Goal: Communication & Community: Answer question/provide support

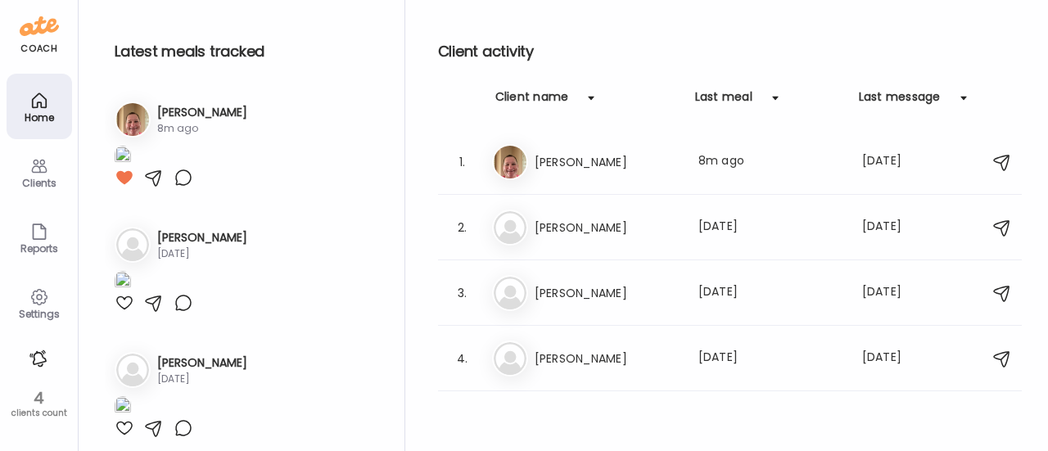
scroll to position [175, 0]
click at [575, 183] on div "1. Er [PERSON_NAME] Last meal: 8m ago Last message: [DATE] You: Great!" at bounding box center [730, 162] width 584 height 66
click at [550, 152] on h3 "[PERSON_NAME]" at bounding box center [607, 162] width 144 height 20
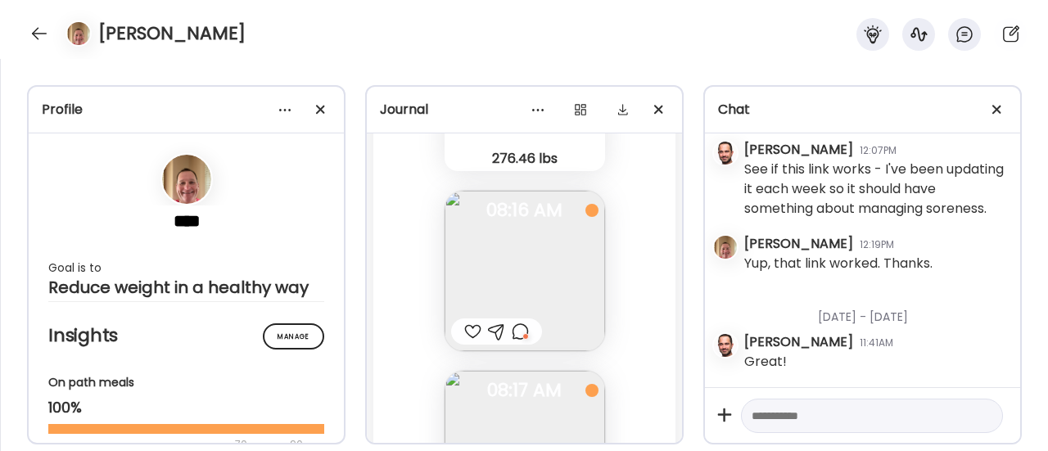
scroll to position [104929, 0]
click at [516, 276] on img at bounding box center [525, 267] width 161 height 161
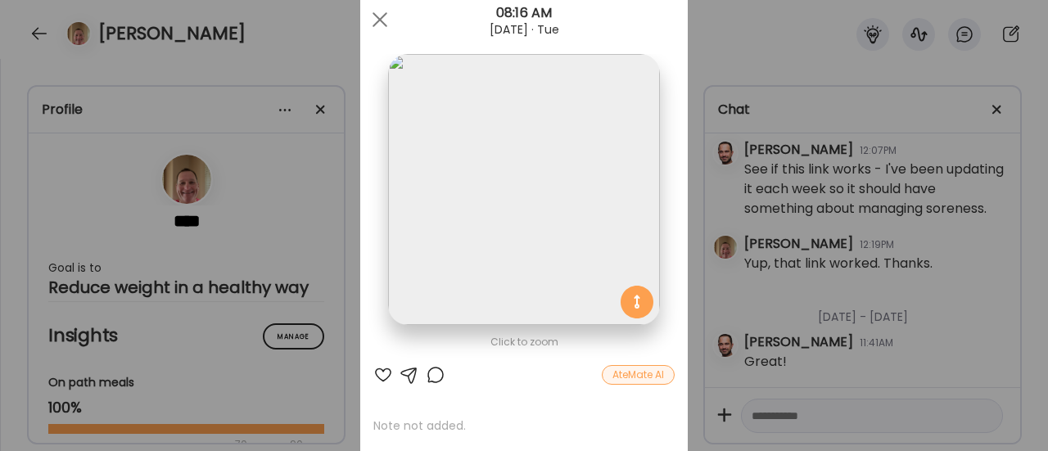
scroll to position [34, 0]
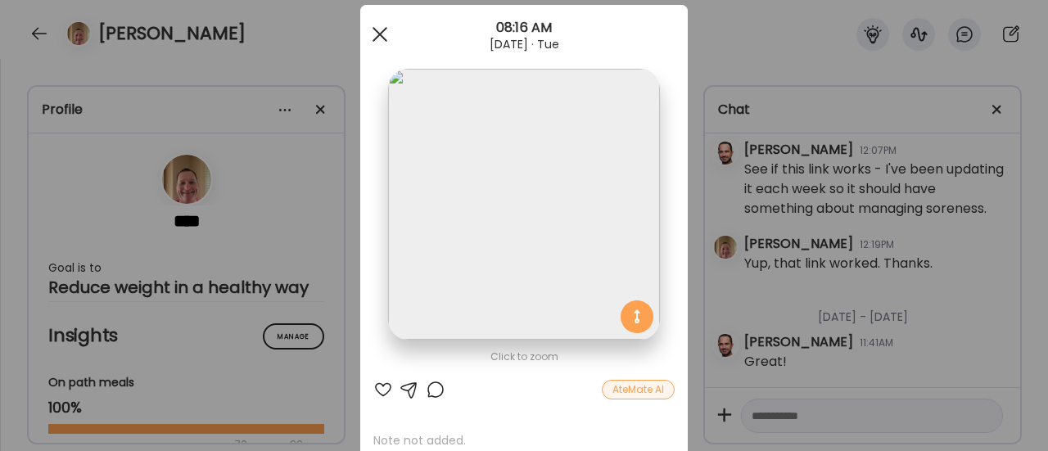
click at [382, 31] on div at bounding box center [380, 34] width 33 height 33
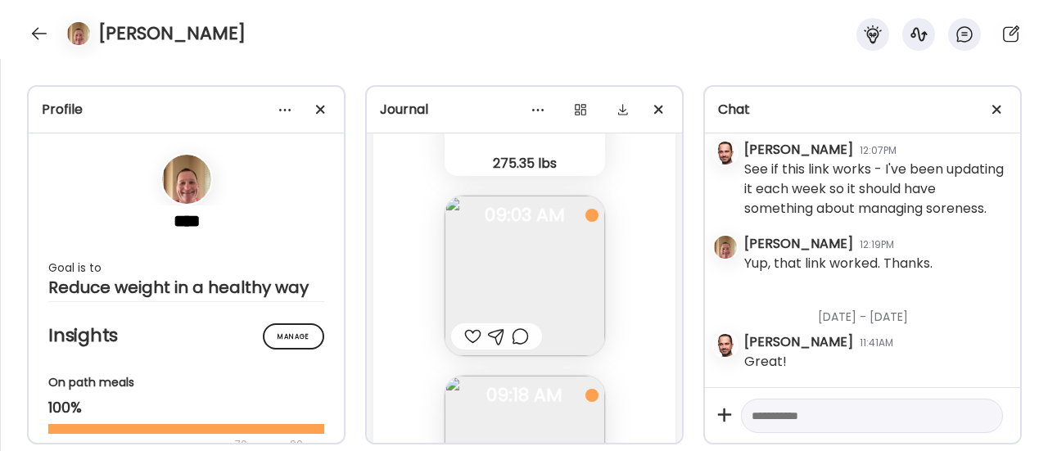
scroll to position [108169, 0]
click at [517, 335] on div at bounding box center [520, 336] width 17 height 20
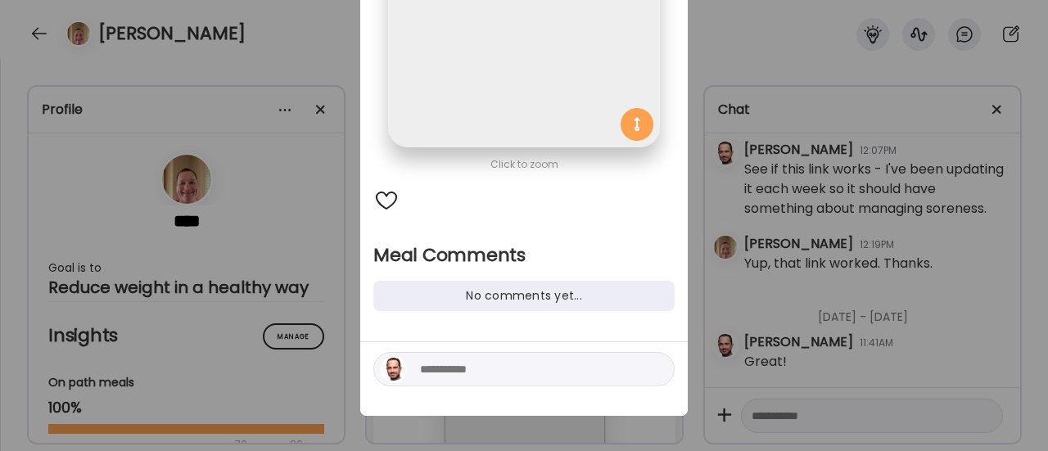
scroll to position [231, 0]
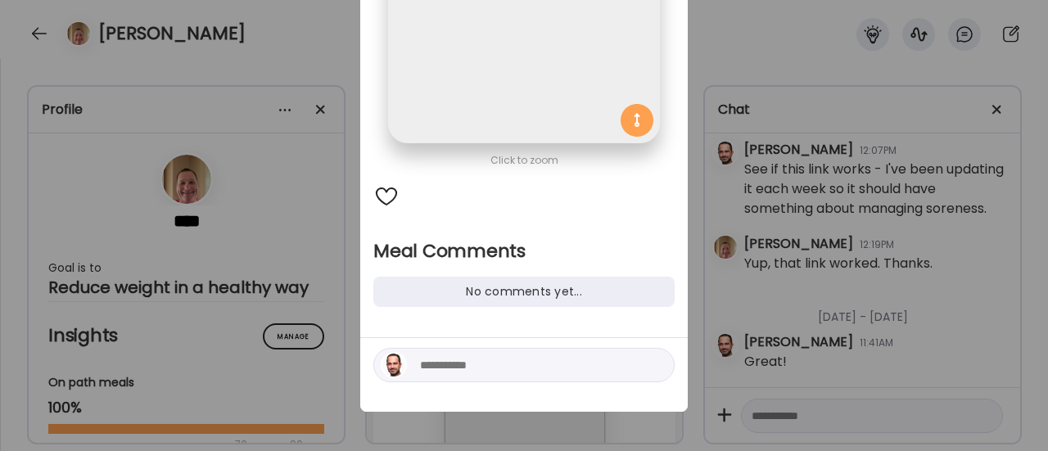
click at [467, 362] on textarea at bounding box center [530, 365] width 221 height 20
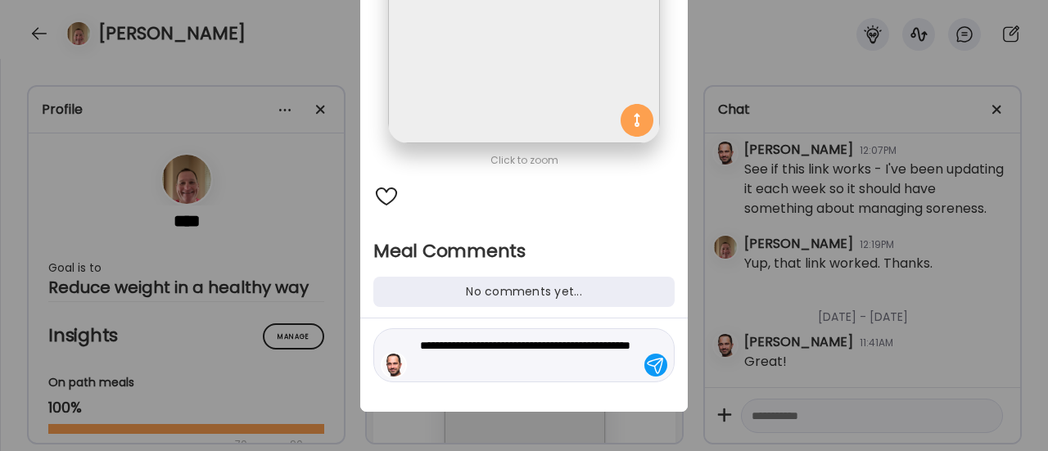
type textarea "**********"
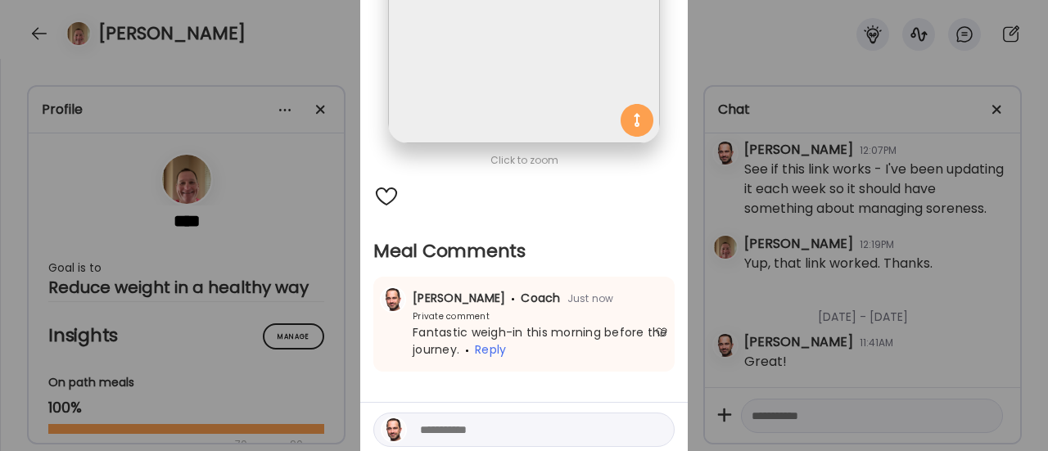
click at [314, 322] on div "Ate Coach Dashboard Wahoo! It’s official Take a moment to set up your Coach Pro…" at bounding box center [524, 225] width 1048 height 451
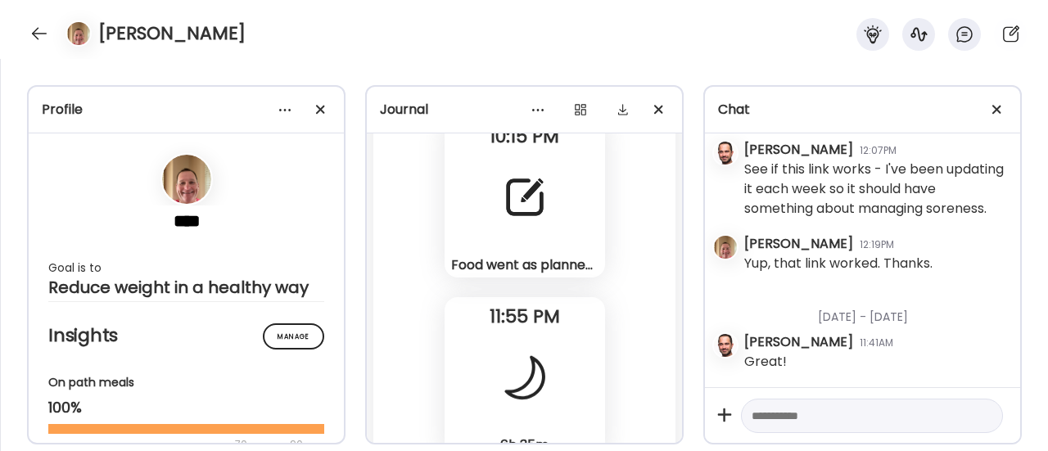
scroll to position [107340, 0]
click at [522, 175] on div at bounding box center [524, 199] width 59 height 59
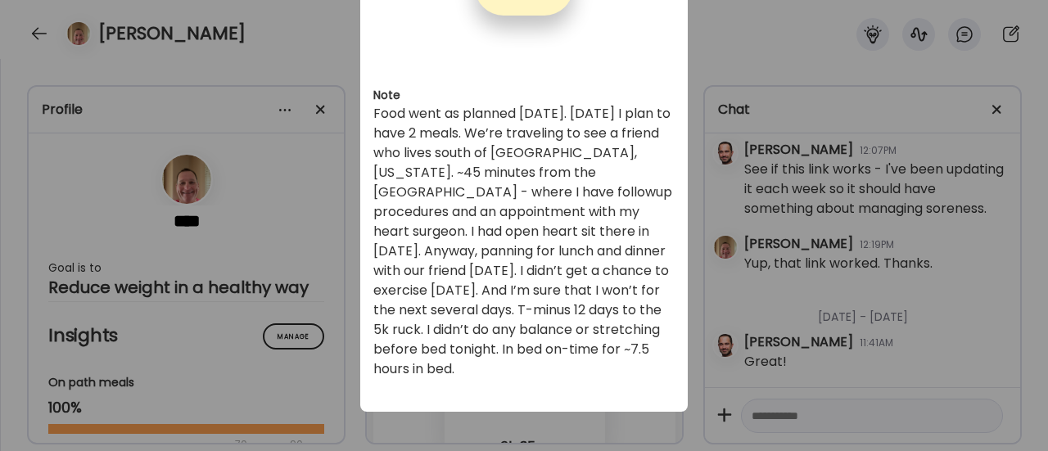
scroll to position [185, 0]
click at [346, 251] on div "Ate Coach Dashboard Wahoo! It’s official Take a moment to set up your Coach Pro…" at bounding box center [524, 225] width 1048 height 451
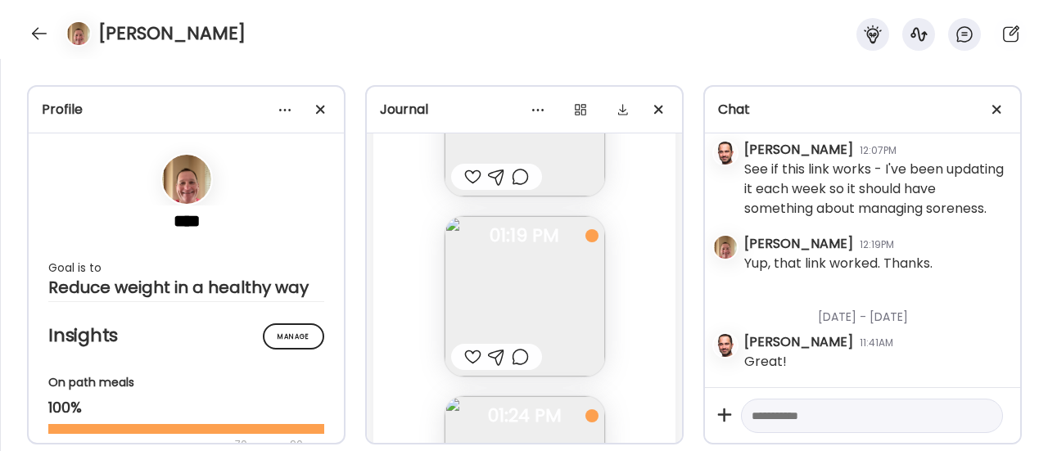
scroll to position [109055, 0]
click at [536, 303] on img at bounding box center [525, 290] width 161 height 161
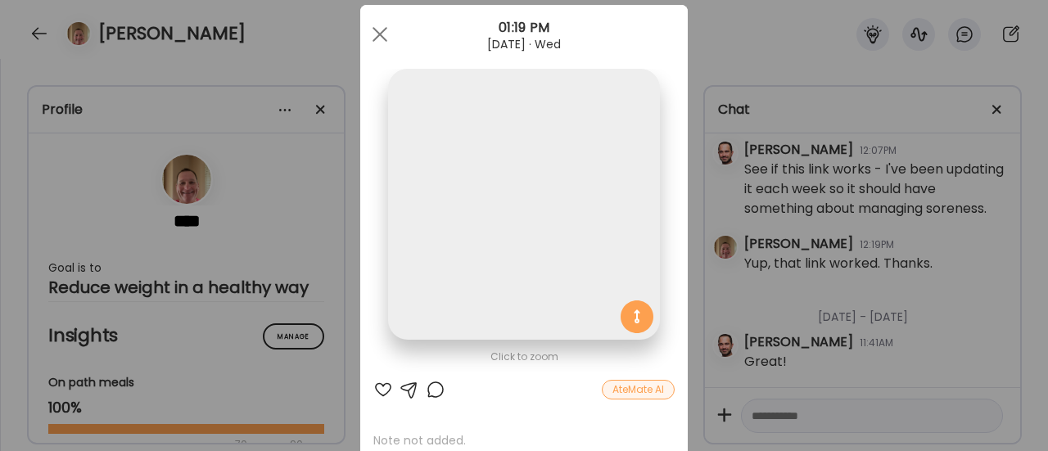
scroll to position [31, 0]
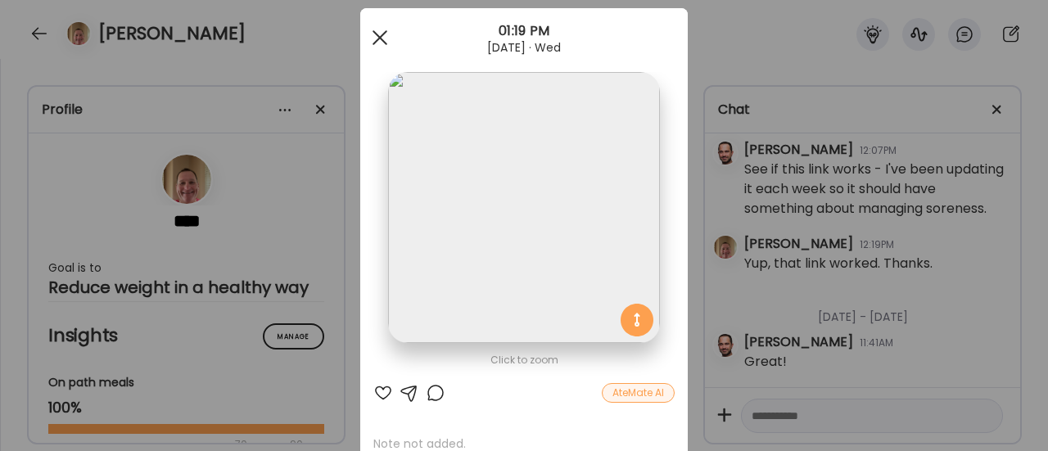
click at [376, 40] on span at bounding box center [380, 37] width 15 height 15
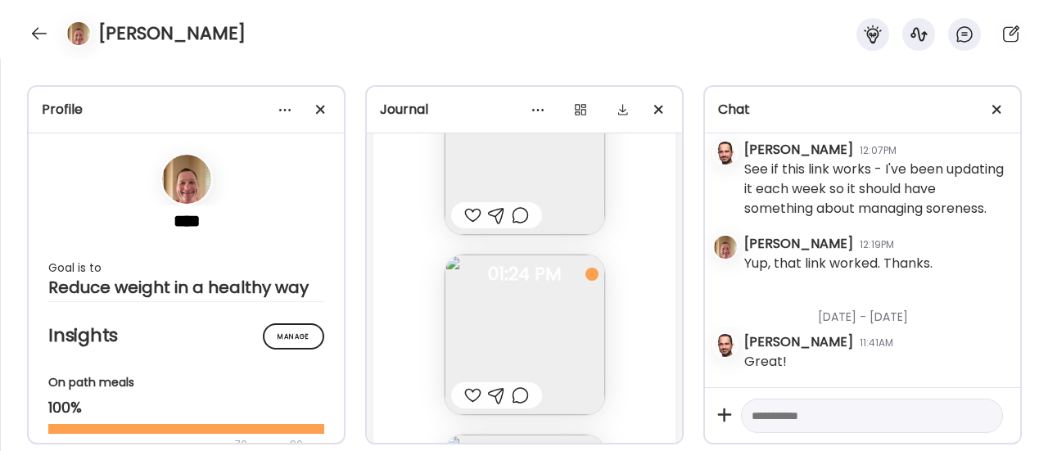
scroll to position [109195, 0]
click at [532, 323] on img at bounding box center [525, 330] width 161 height 161
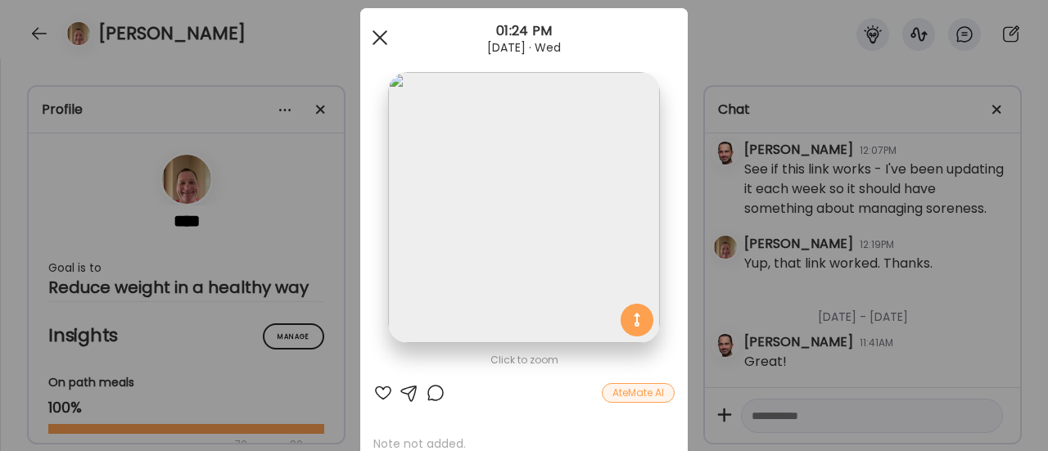
click at [369, 36] on div at bounding box center [380, 37] width 33 height 33
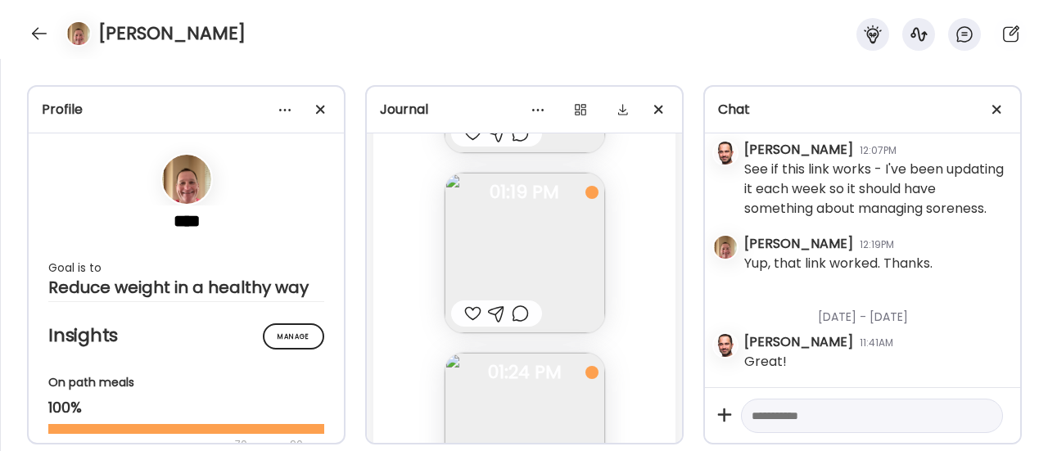
scroll to position [109094, 0]
click at [464, 309] on div at bounding box center [472, 312] width 17 height 20
click at [512, 315] on div at bounding box center [520, 312] width 17 height 20
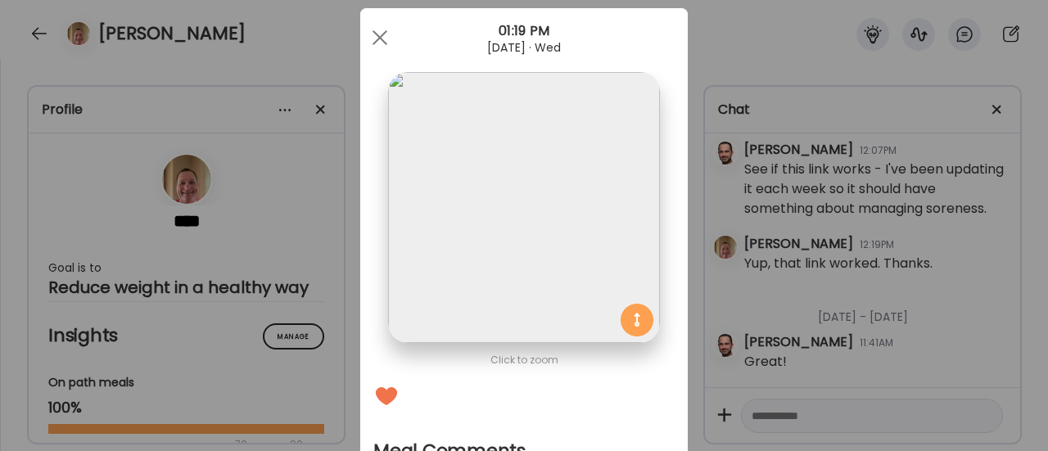
scroll to position [149, 0]
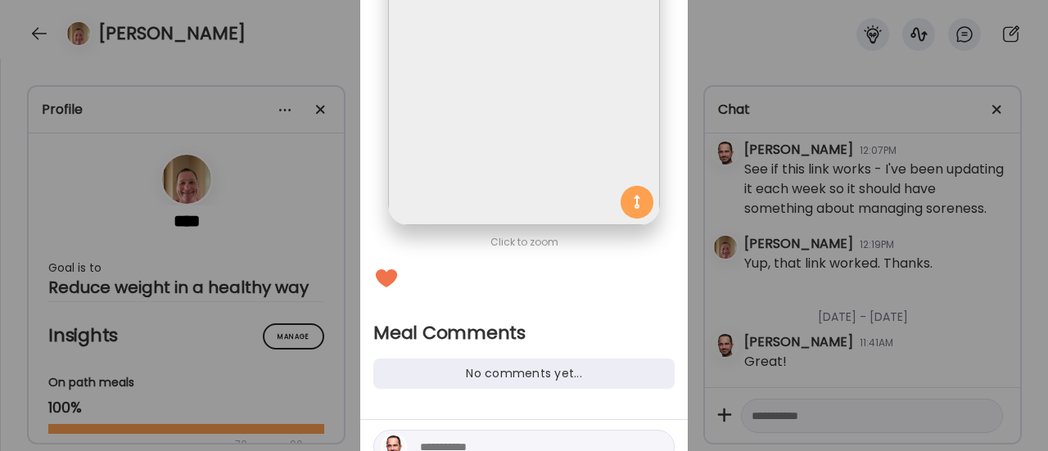
click at [432, 444] on textarea at bounding box center [530, 447] width 221 height 20
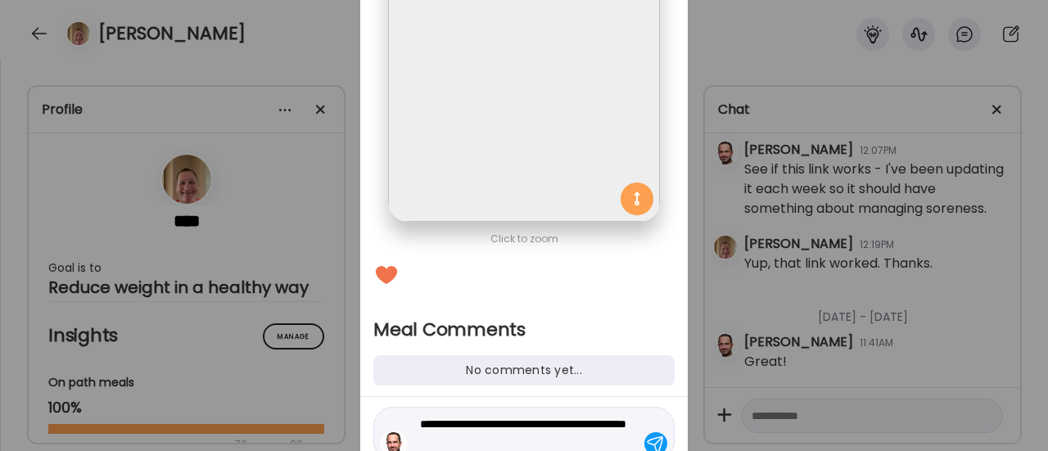
type textarea "**********"
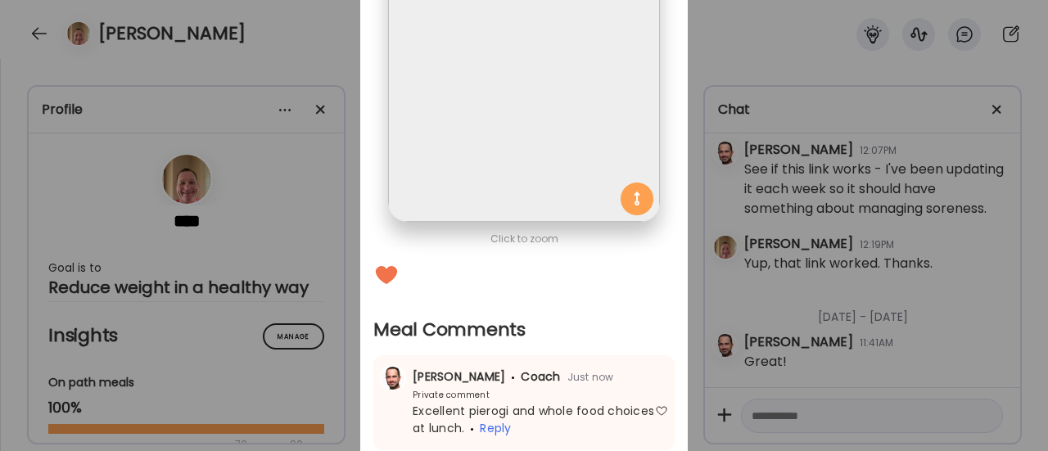
click at [262, 225] on div "Ate Coach Dashboard Wahoo! It’s official Take a moment to set up your Coach Pro…" at bounding box center [524, 225] width 1048 height 451
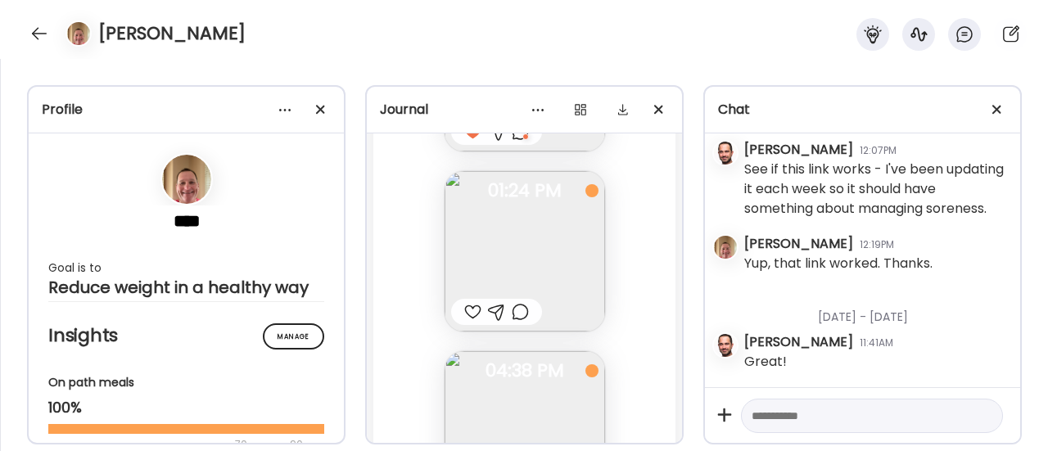
scroll to position [109276, 0]
click at [466, 306] on div at bounding box center [472, 311] width 17 height 20
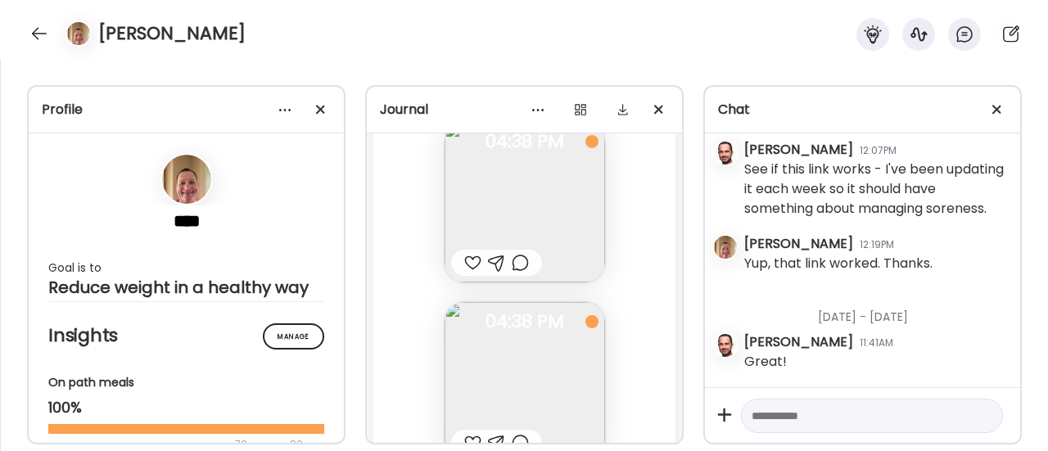
scroll to position [109504, 0]
click at [518, 265] on div at bounding box center [520, 262] width 17 height 20
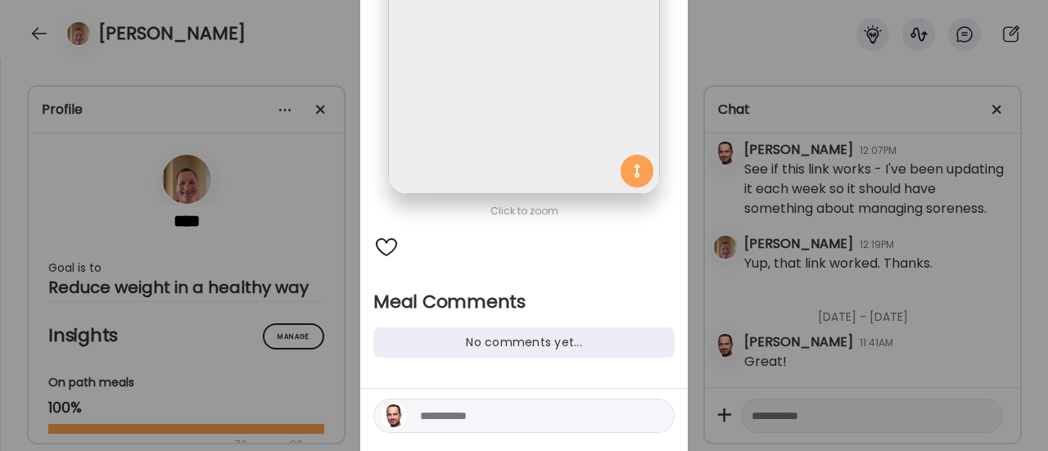
scroll to position [180, 0]
click at [450, 422] on textarea at bounding box center [530, 416] width 221 height 20
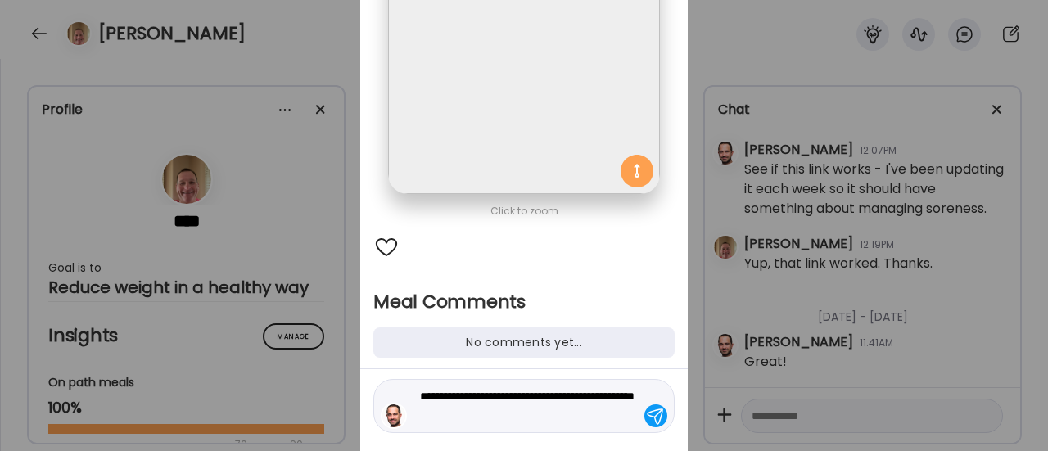
type textarea "**********"
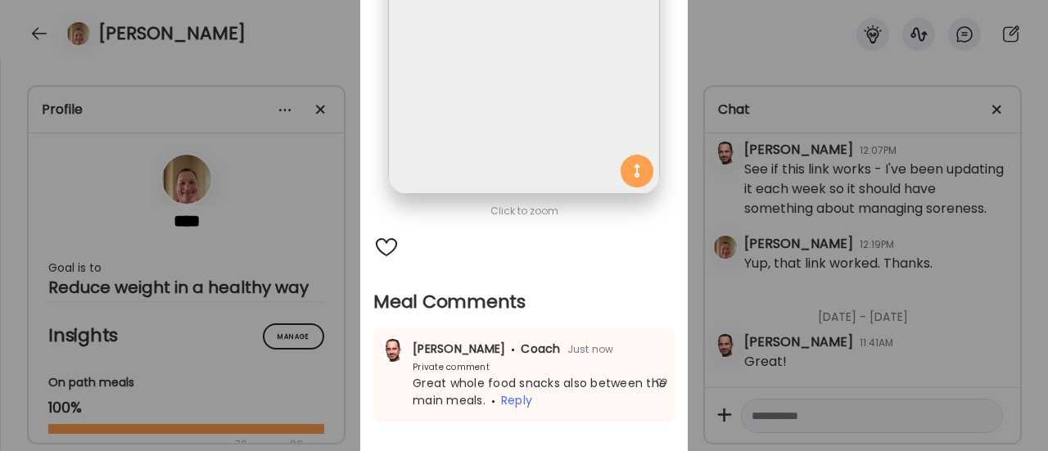
click at [264, 247] on div "Ate Coach Dashboard Wahoo! It’s official Take a moment to set up your Coach Pro…" at bounding box center [524, 225] width 1048 height 451
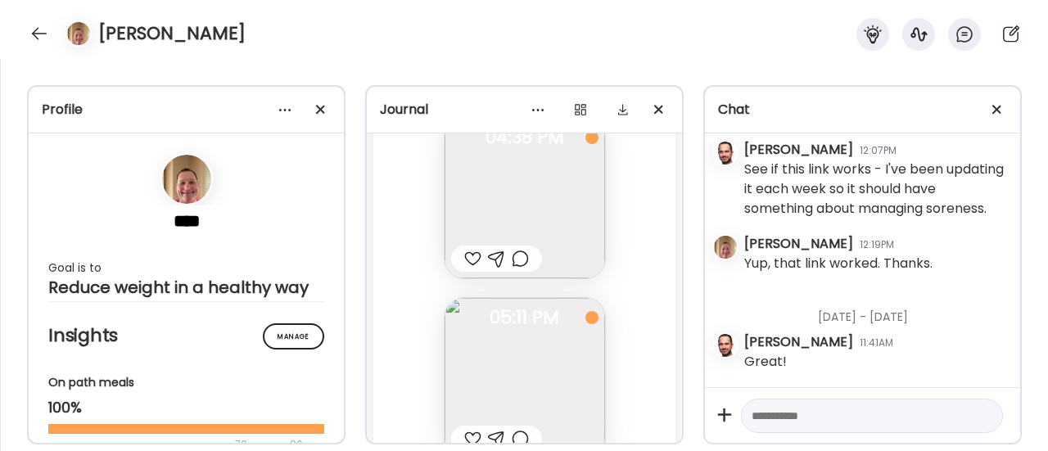
scroll to position [109690, 0]
click at [469, 256] on div at bounding box center [472, 257] width 17 height 20
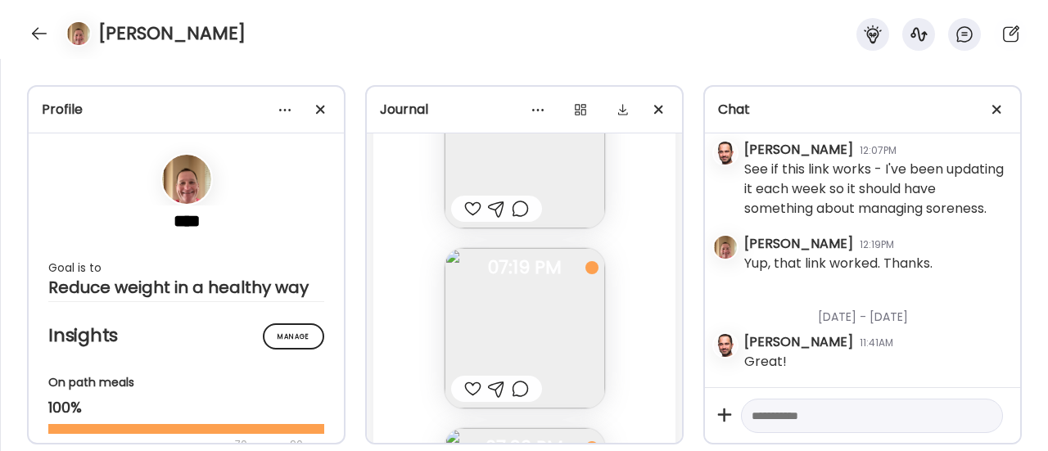
scroll to position [109919, 0]
click at [512, 210] on div at bounding box center [520, 208] width 17 height 20
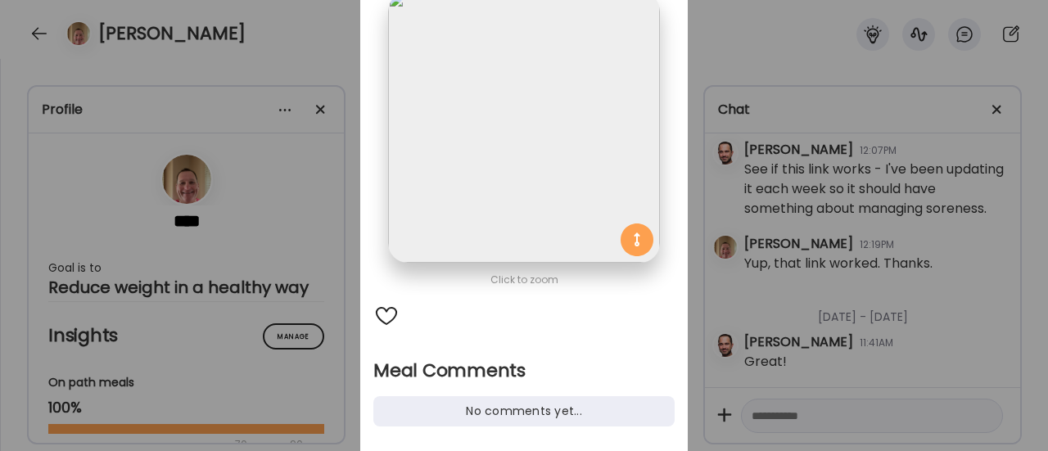
scroll to position [231, 0]
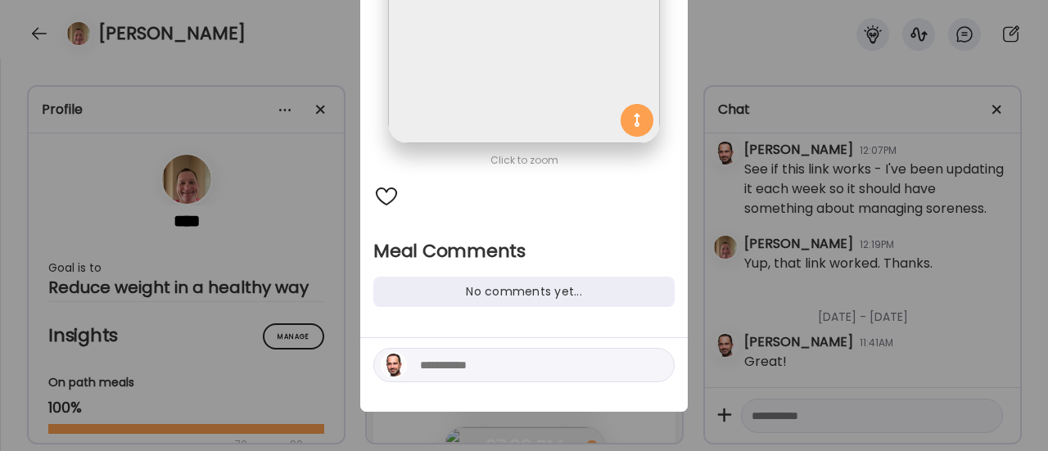
click at [427, 368] on textarea at bounding box center [530, 365] width 221 height 20
type textarea "*********"
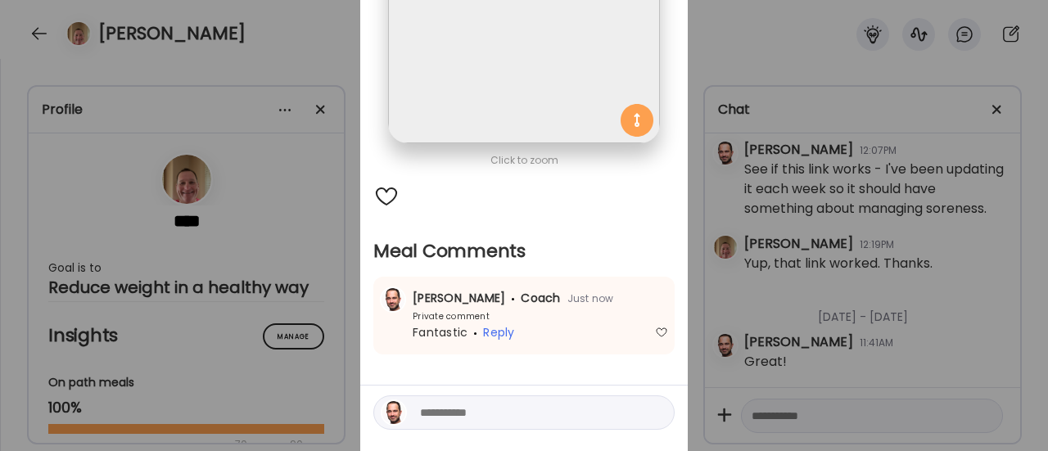
click at [270, 268] on div "Ate Coach Dashboard Wahoo! It’s official Take a moment to set up your Coach Pro…" at bounding box center [524, 225] width 1048 height 451
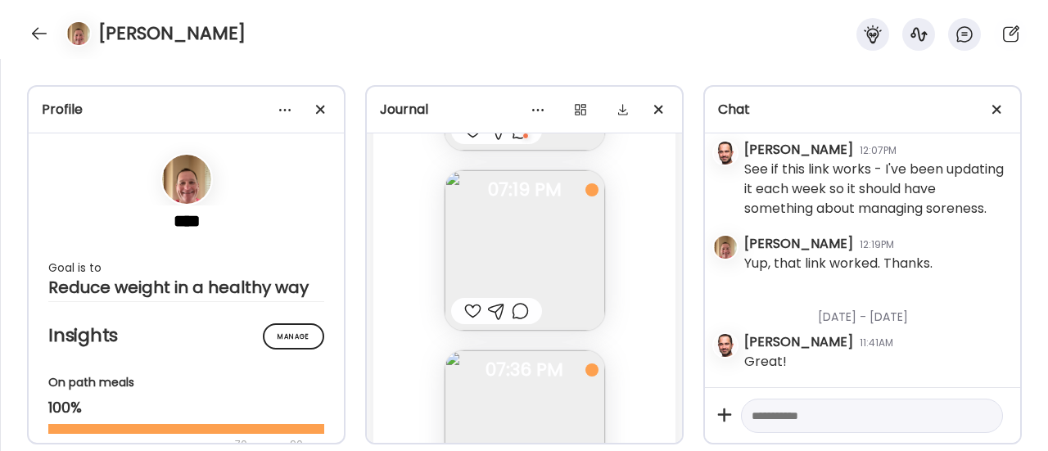
scroll to position [110000, 0]
click at [468, 305] on div at bounding box center [472, 306] width 17 height 20
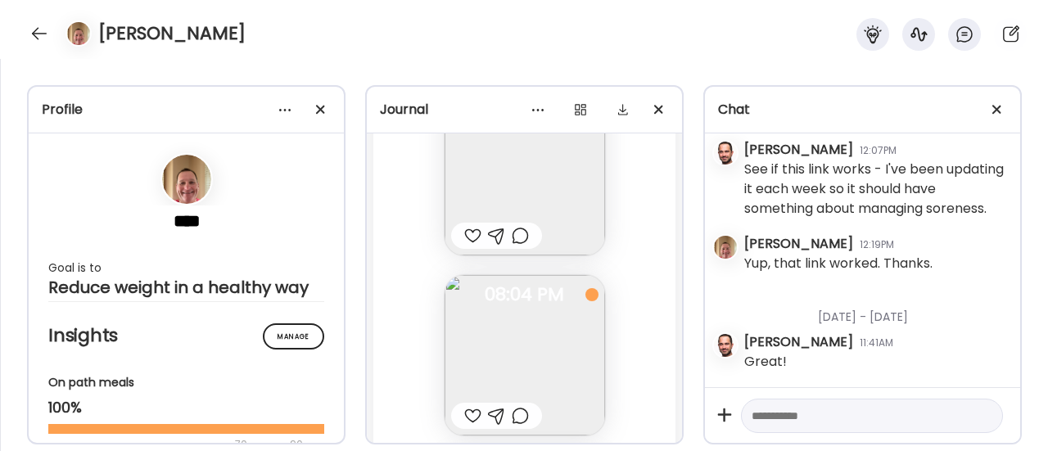
scroll to position [110189, 0]
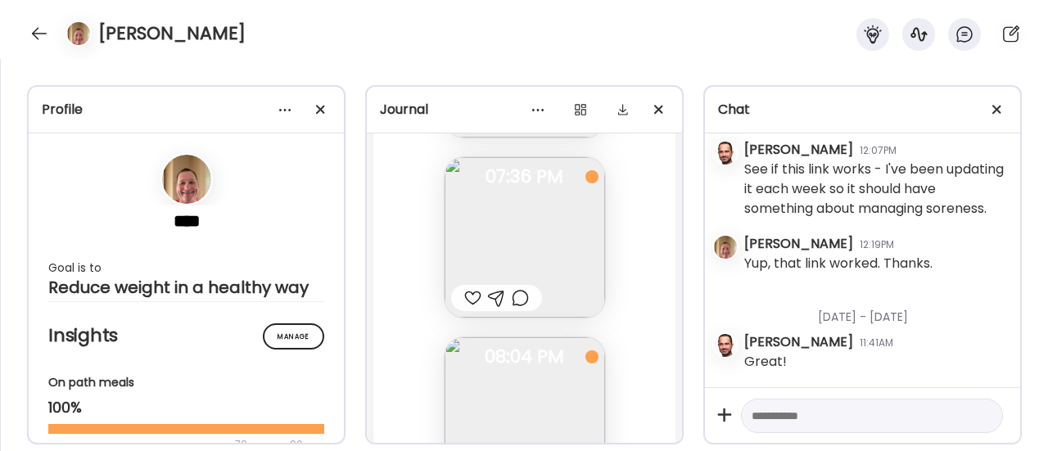
click at [525, 226] on img at bounding box center [525, 237] width 161 height 161
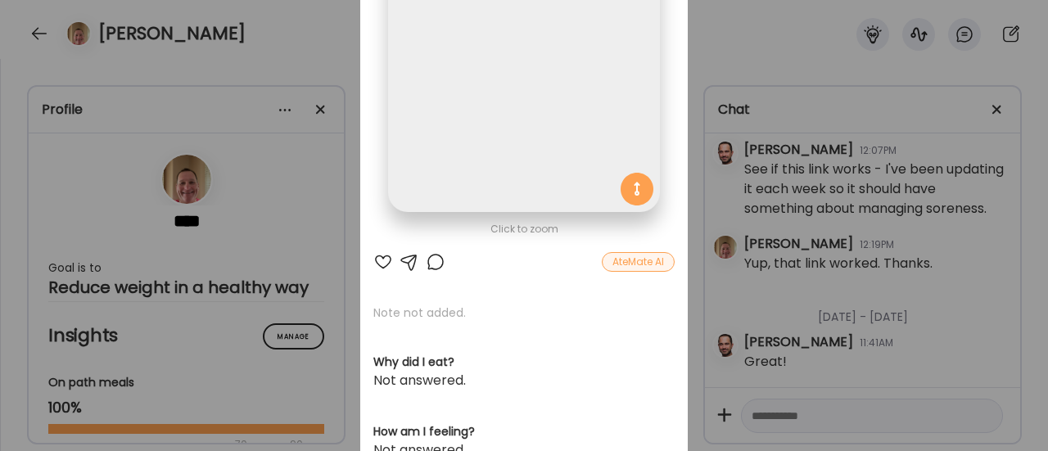
scroll to position [153, 0]
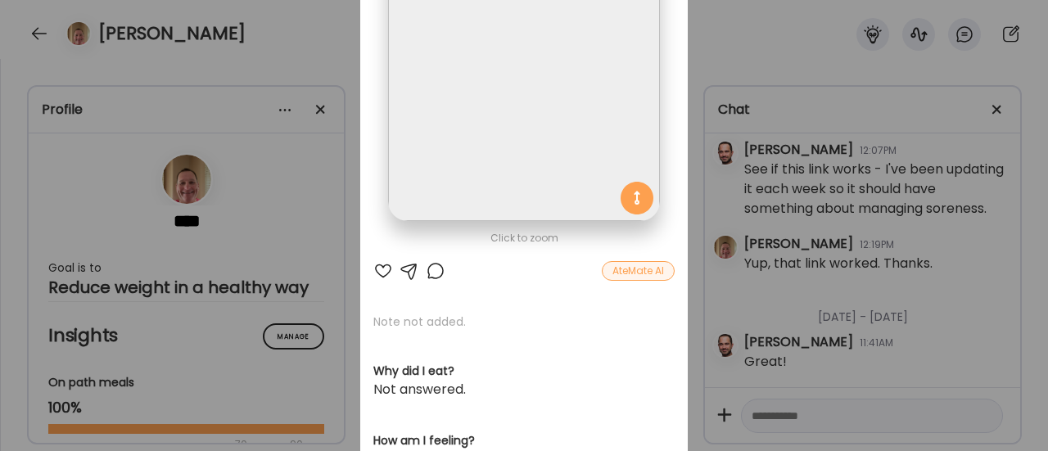
click at [429, 269] on div at bounding box center [436, 271] width 20 height 20
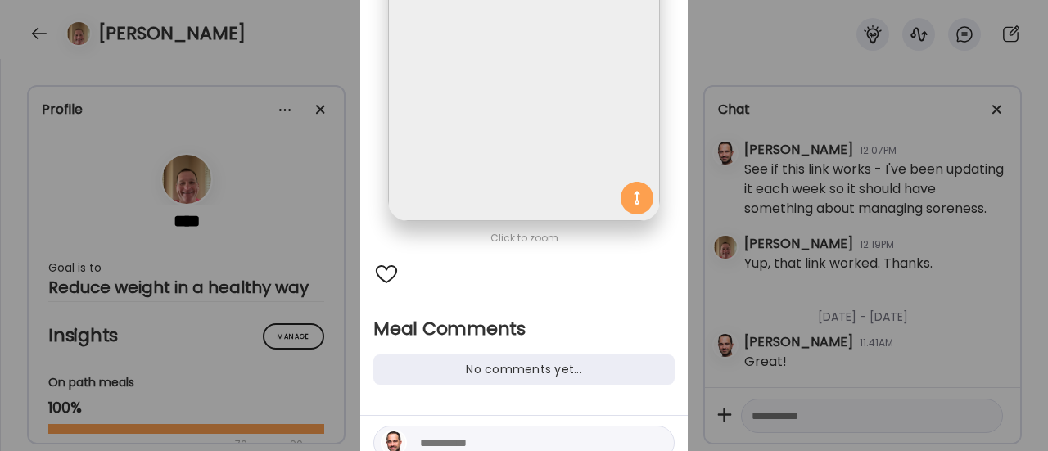
click at [381, 272] on div at bounding box center [386, 274] width 26 height 26
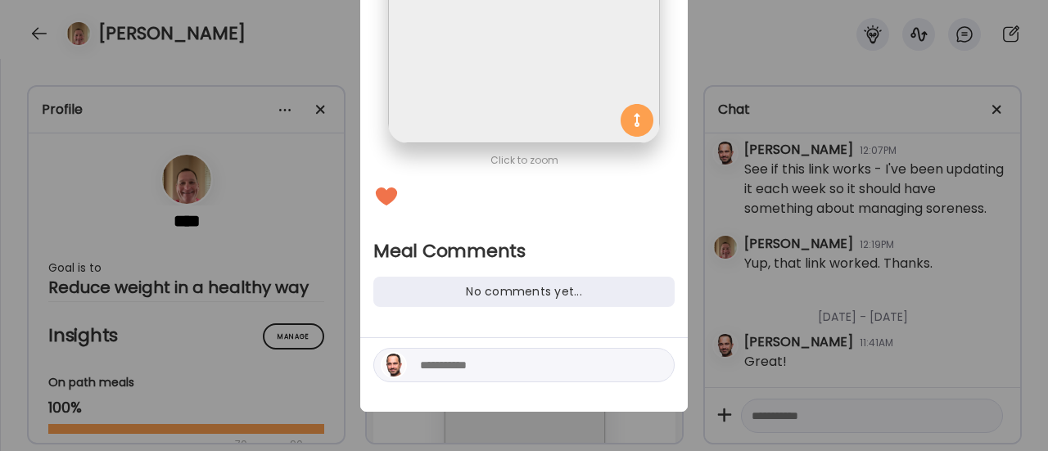
click at [444, 369] on textarea at bounding box center [530, 365] width 221 height 20
type textarea "**********"
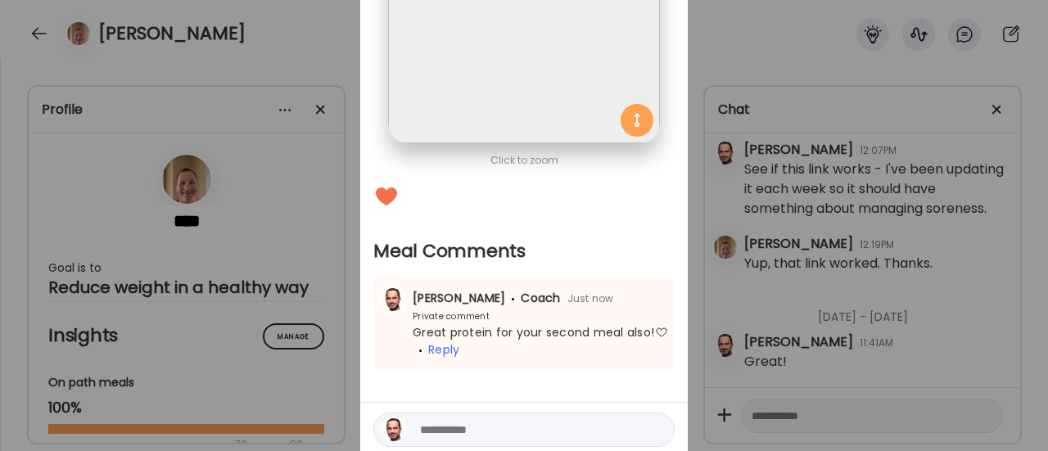
click at [298, 297] on div "Ate Coach Dashboard Wahoo! It’s official Take a moment to set up your Coach Pro…" at bounding box center [524, 225] width 1048 height 451
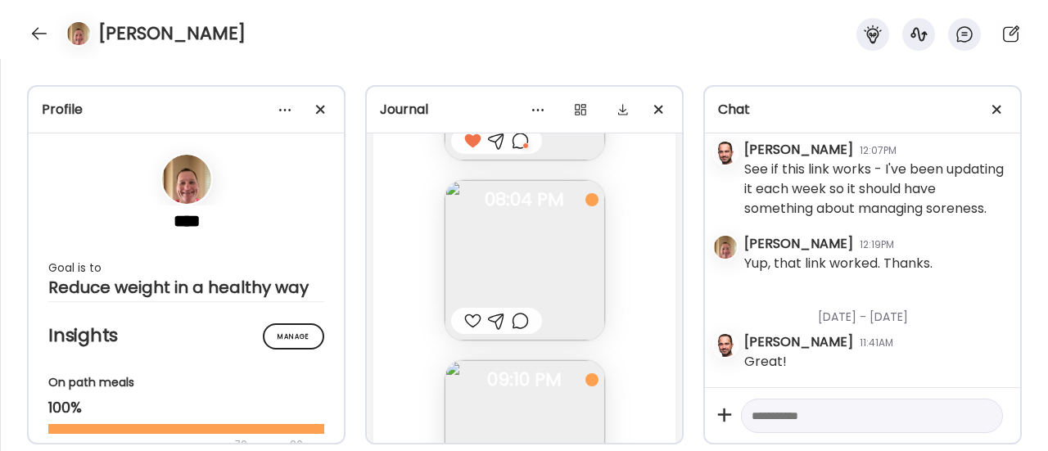
scroll to position [110347, 0]
click at [527, 257] on img at bounding box center [525, 259] width 161 height 161
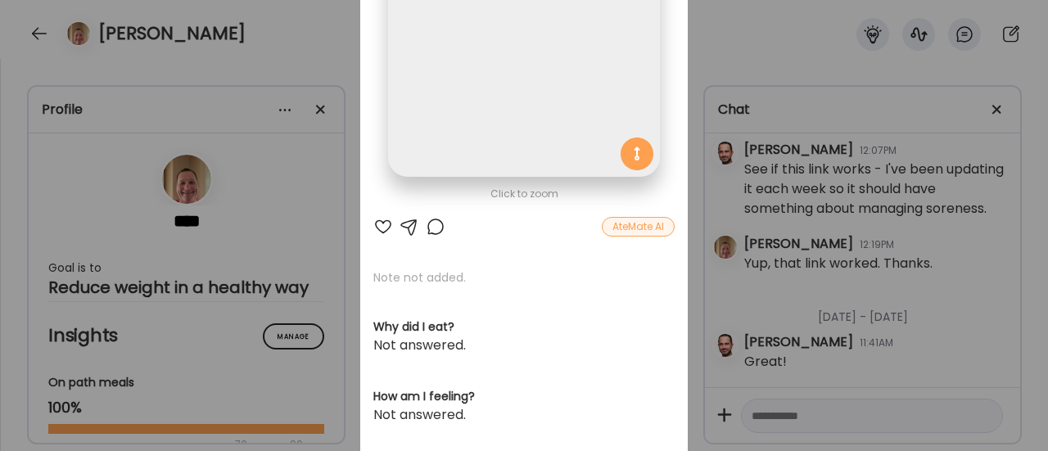
scroll to position [195, 0]
click at [429, 233] on div at bounding box center [436, 229] width 20 height 20
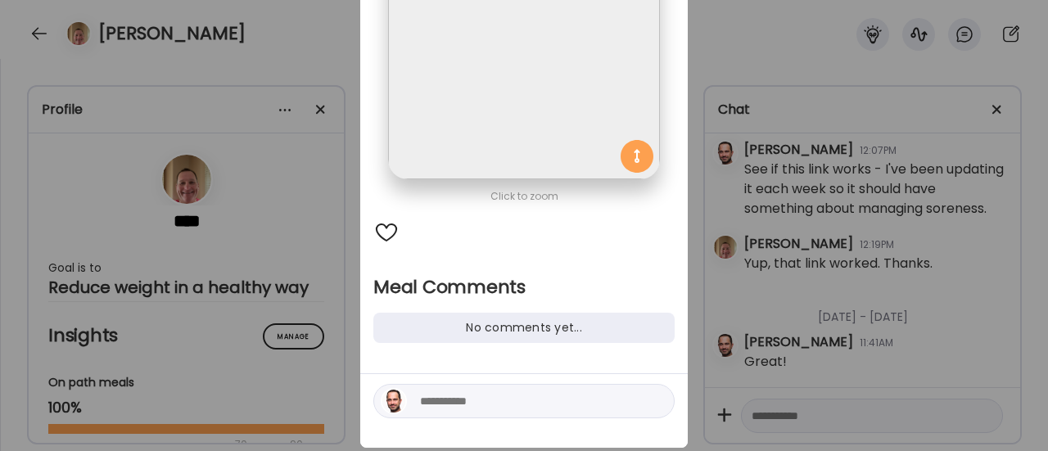
click at [475, 402] on textarea at bounding box center [530, 401] width 221 height 20
type textarea "**********"
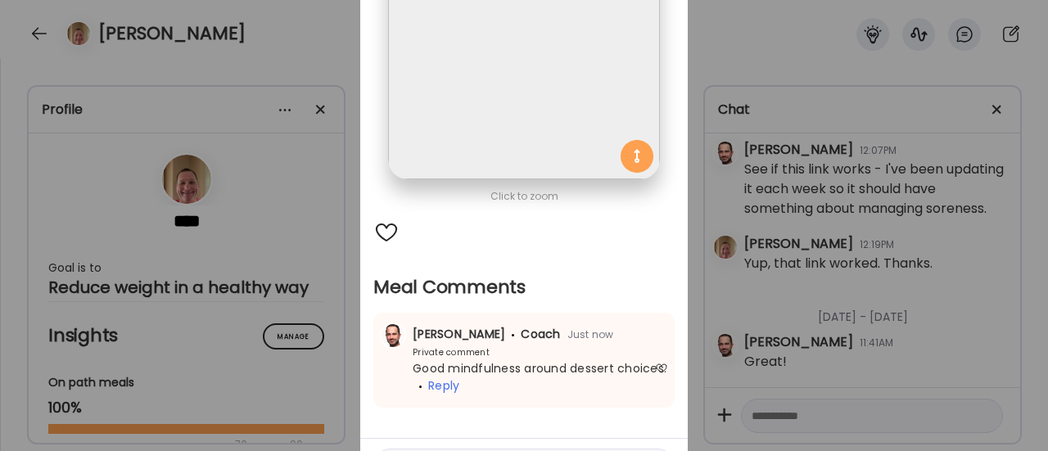
click at [260, 229] on div "Ate Coach Dashboard Wahoo! It’s official Take a moment to set up your Coach Pro…" at bounding box center [524, 225] width 1048 height 451
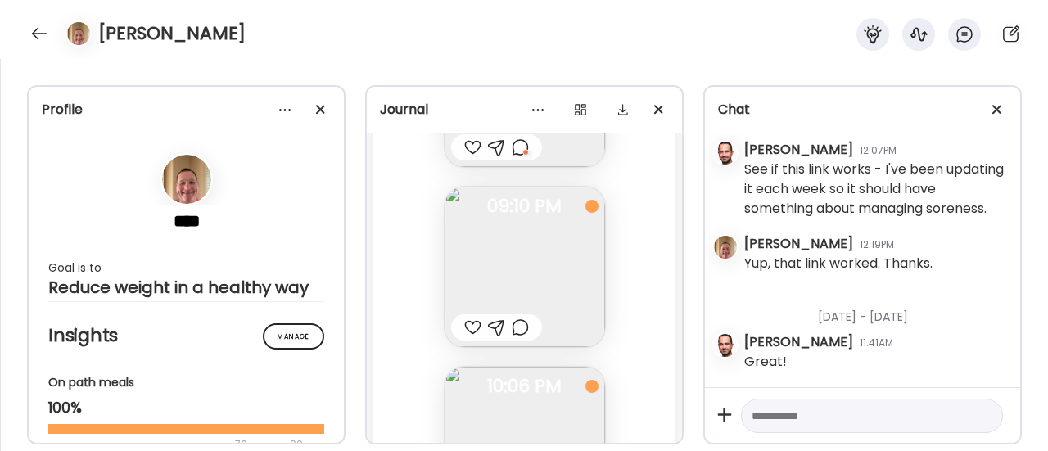
scroll to position [110521, 0]
click at [490, 275] on img at bounding box center [525, 265] width 161 height 161
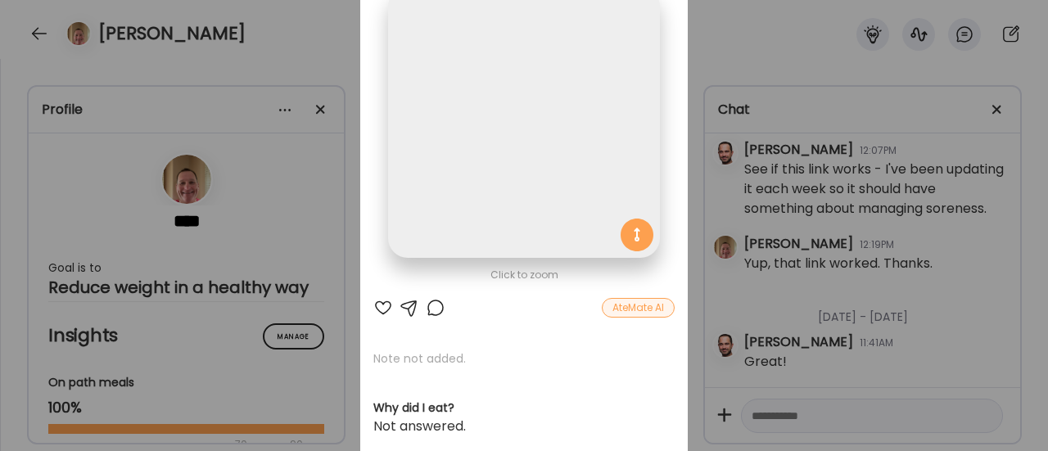
scroll to position [115, 0]
click at [426, 307] on div at bounding box center [436, 310] width 20 height 20
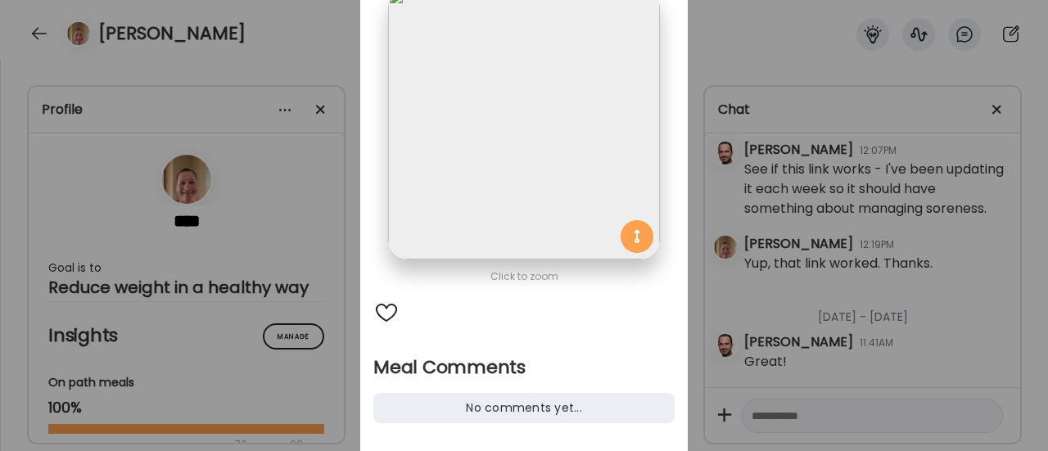
scroll to position [227, 0]
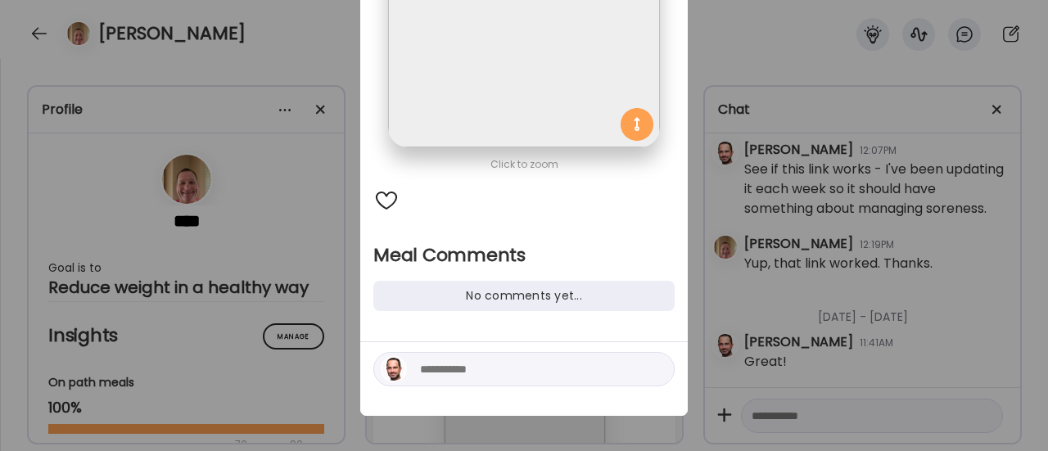
click at [454, 366] on textarea at bounding box center [530, 370] width 221 height 20
type textarea "**********"
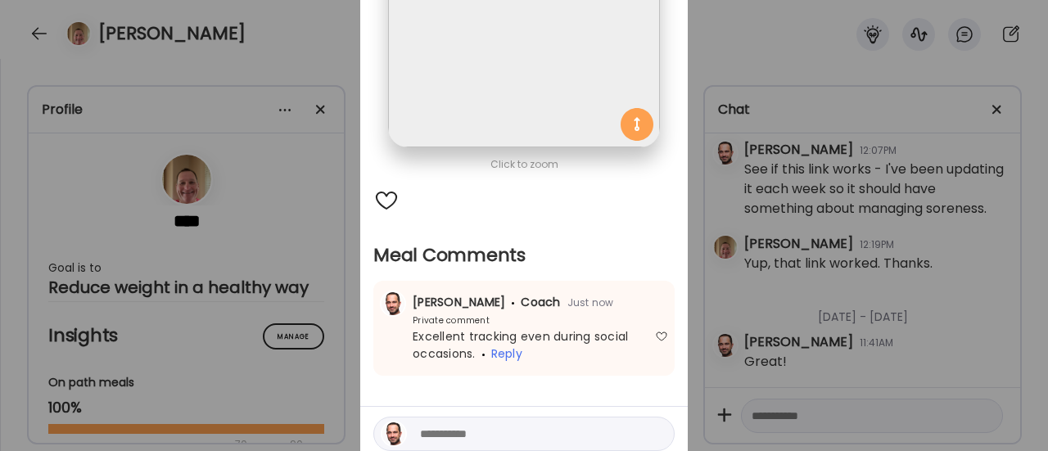
click at [276, 247] on div "Ate Coach Dashboard Wahoo! It’s official Take a moment to set up your Coach Pro…" at bounding box center [524, 225] width 1048 height 451
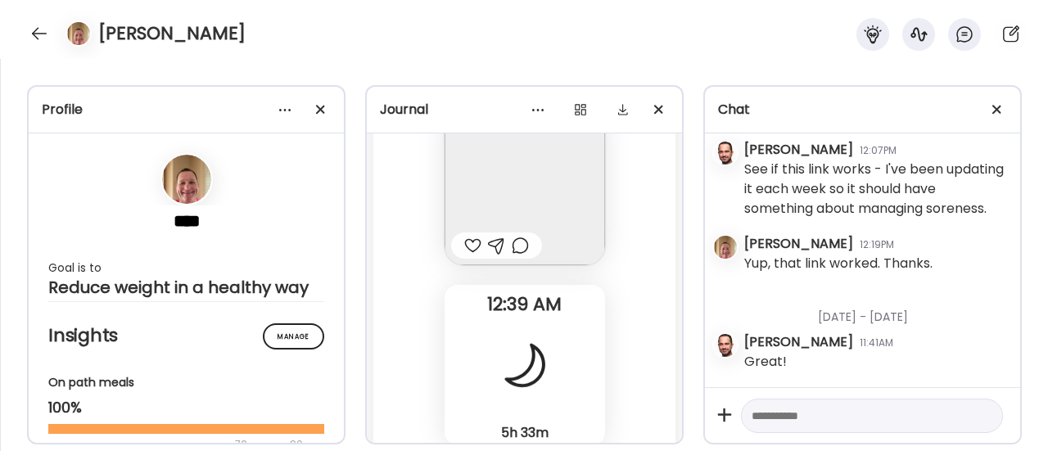
scroll to position [110746, 0]
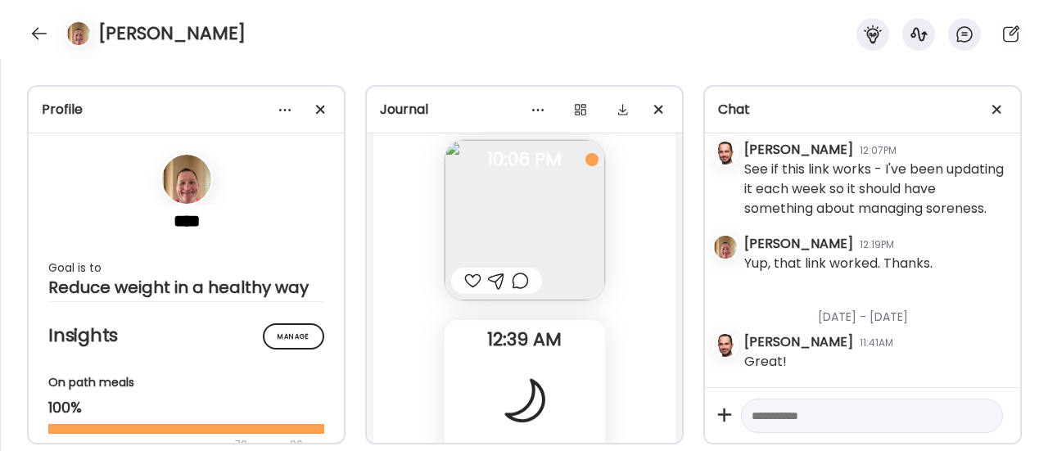
click at [512, 282] on div at bounding box center [520, 281] width 17 height 20
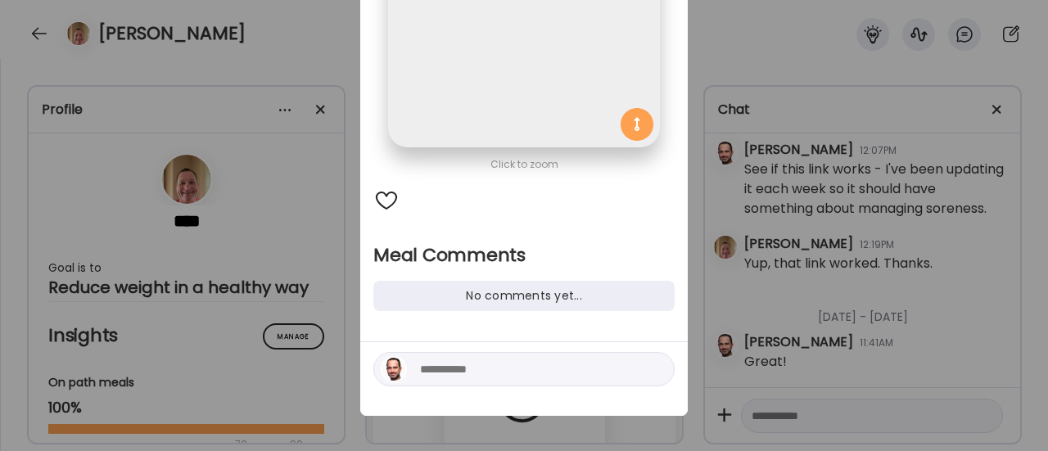
click at [447, 364] on textarea at bounding box center [530, 370] width 221 height 20
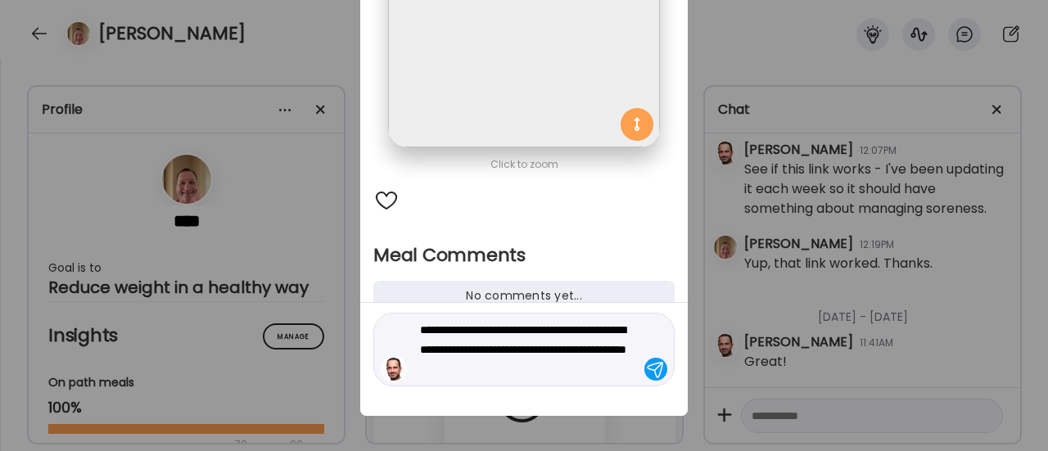
type textarea "**********"
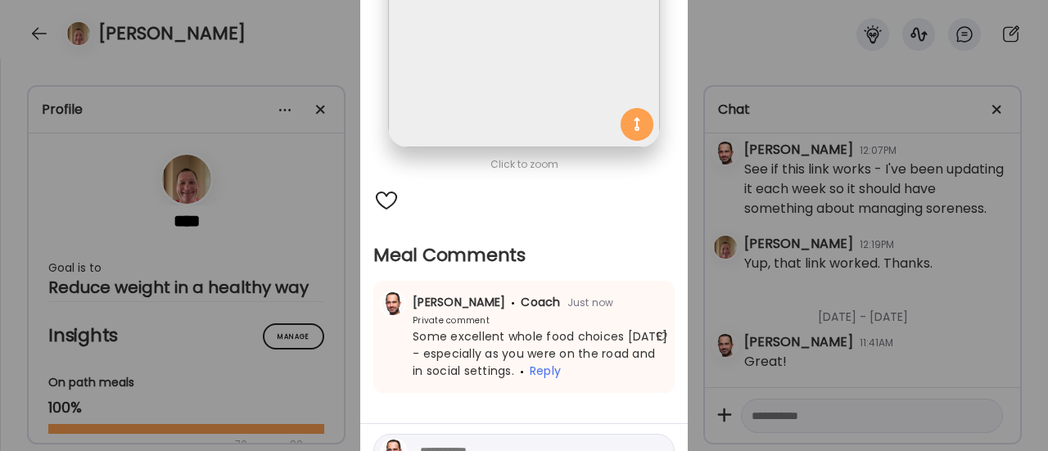
click at [310, 281] on div "Ate Coach Dashboard Wahoo! It’s official Take a moment to set up your Coach Pro…" at bounding box center [524, 225] width 1048 height 451
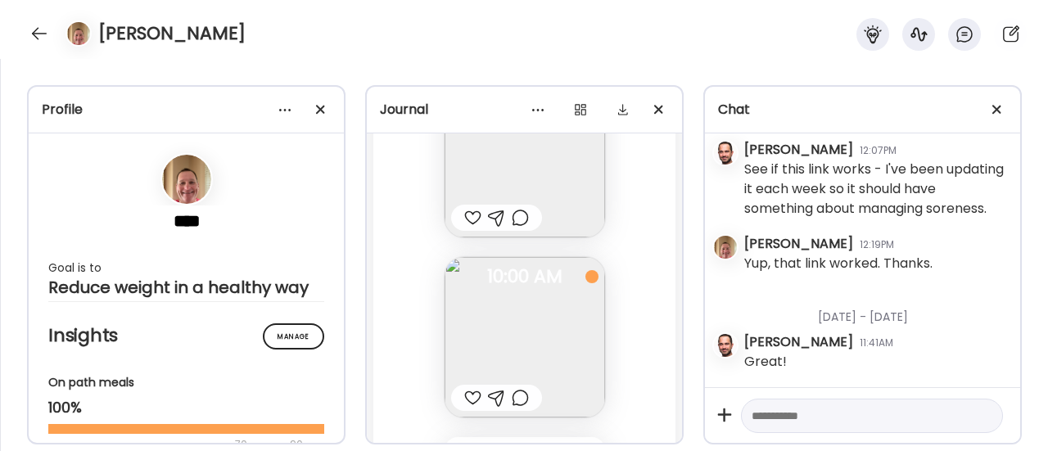
scroll to position [111342, 0]
click at [518, 232] on div at bounding box center [520, 231] width 17 height 20
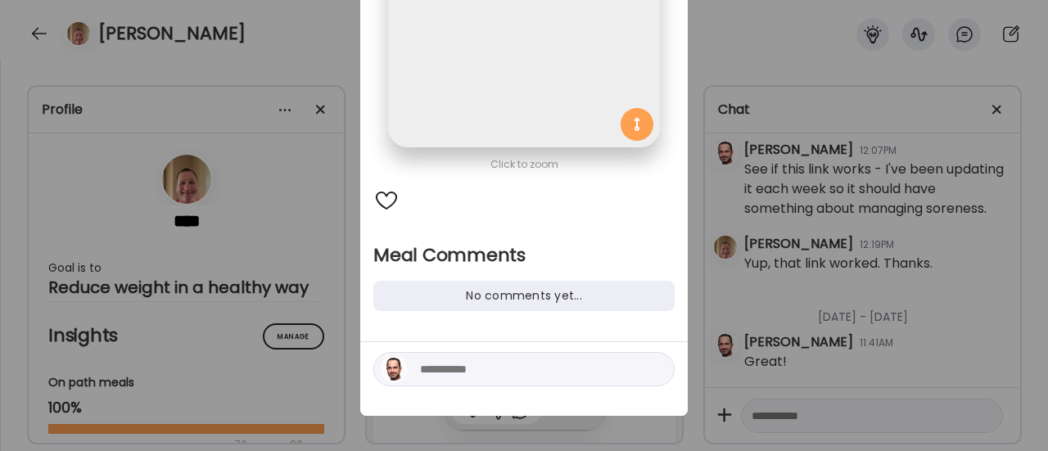
click at [443, 373] on textarea at bounding box center [530, 370] width 221 height 20
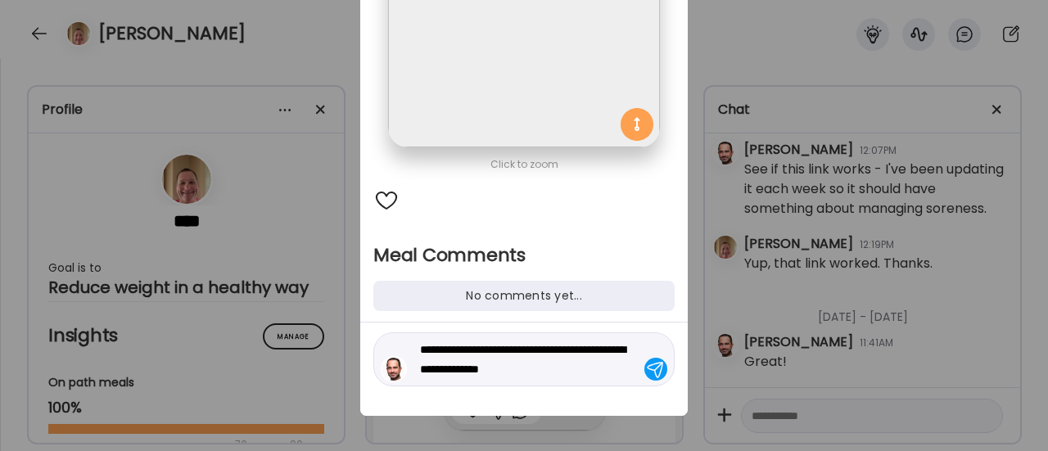
type textarea "**********"
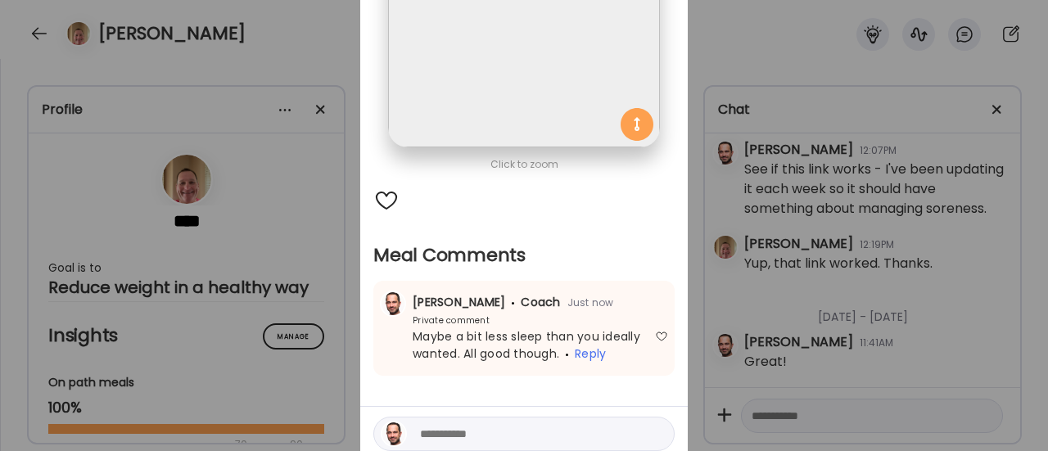
click at [324, 228] on div "Ate Coach Dashboard Wahoo! It’s official Take a moment to set up your Coach Pro…" at bounding box center [524, 225] width 1048 height 451
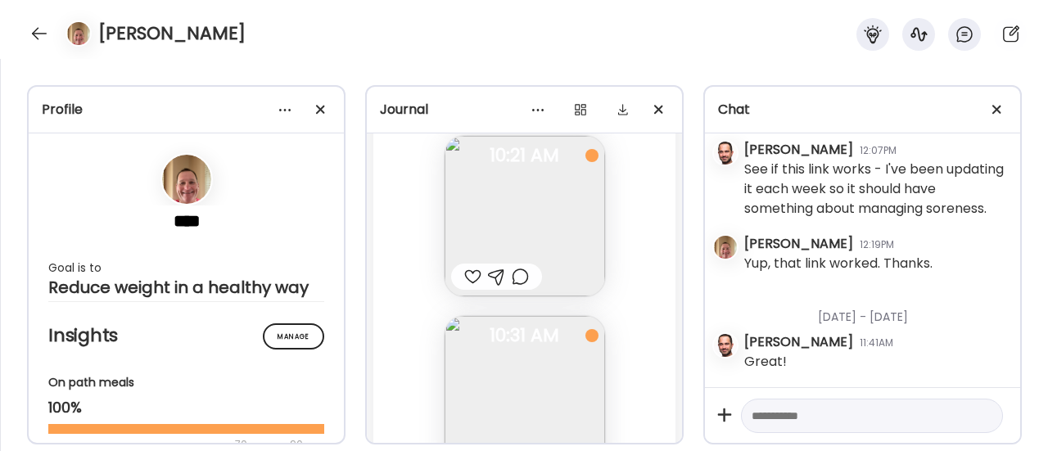
scroll to position [111837, 0]
click at [468, 271] on div at bounding box center [472, 276] width 17 height 20
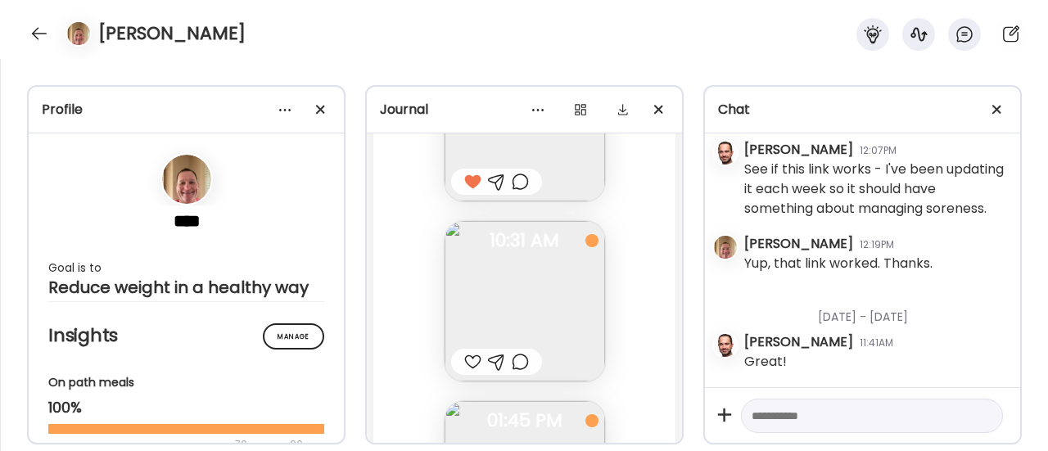
scroll to position [111930, 0]
click at [512, 362] on div at bounding box center [520, 364] width 17 height 20
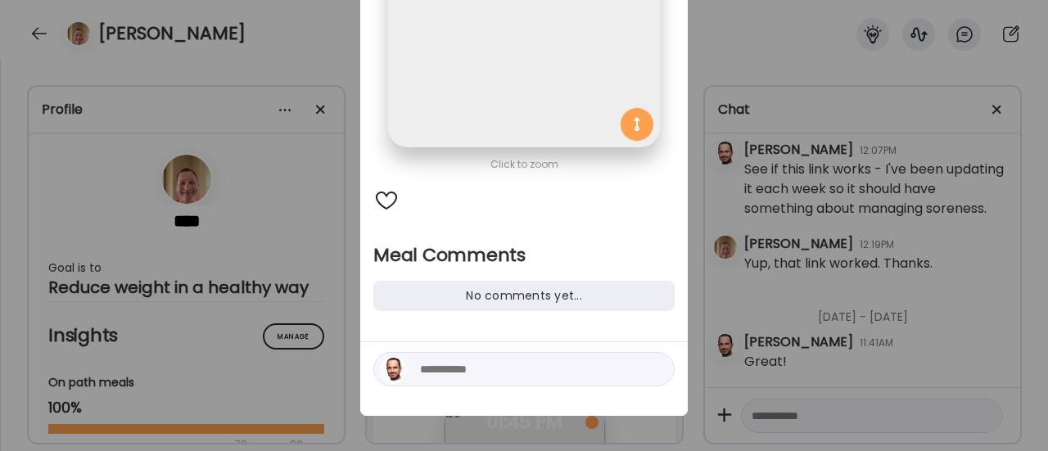
click at [459, 378] on textarea at bounding box center [530, 370] width 221 height 20
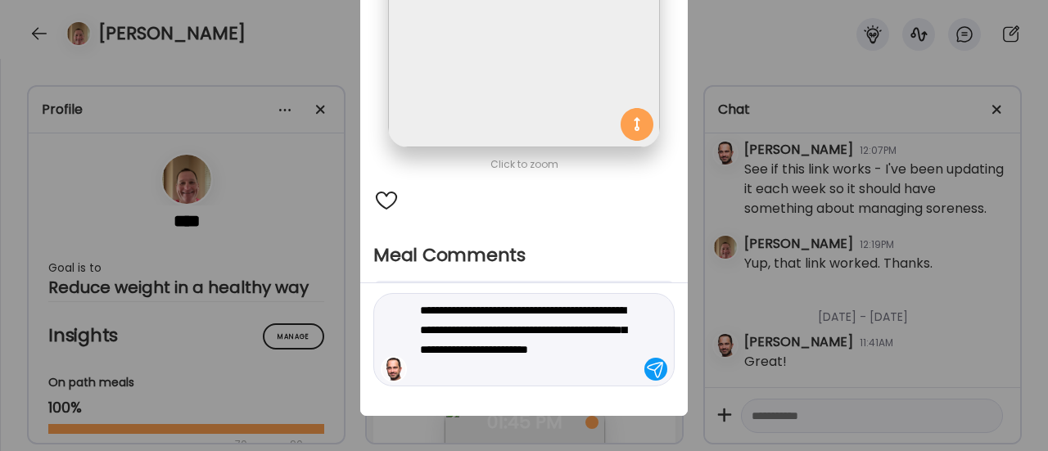
type textarea "**********"
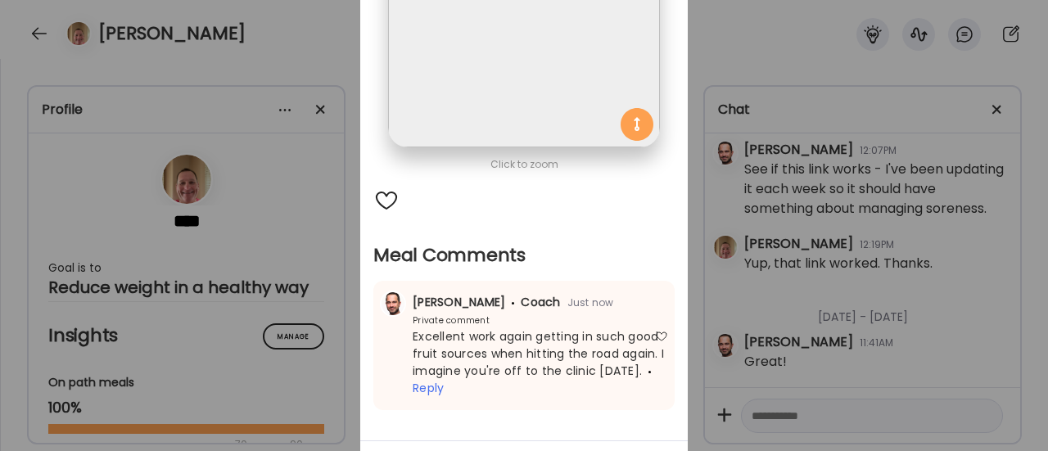
click at [321, 342] on div "Ate Coach Dashboard Wahoo! It’s official Take a moment to set up your Coach Pro…" at bounding box center [524, 225] width 1048 height 451
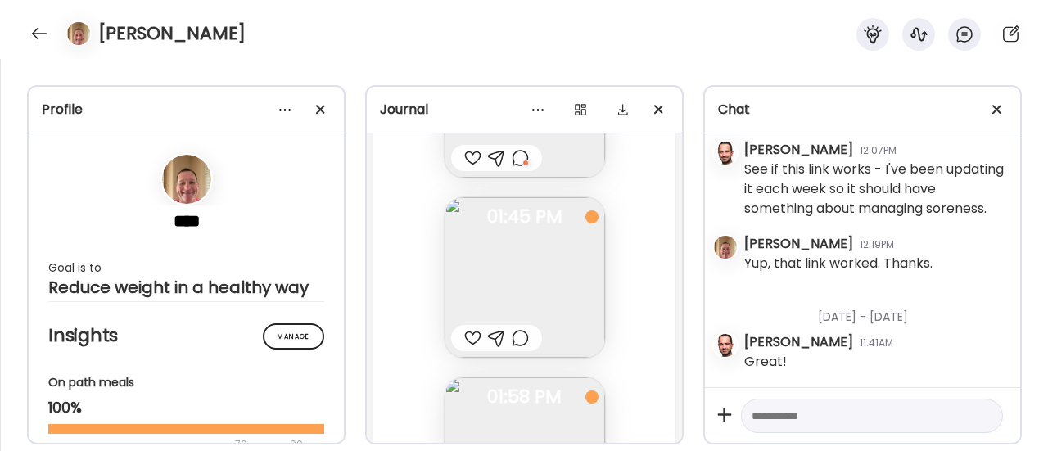
scroll to position [112138, 0]
click at [480, 278] on img at bounding box center [525, 275] width 161 height 161
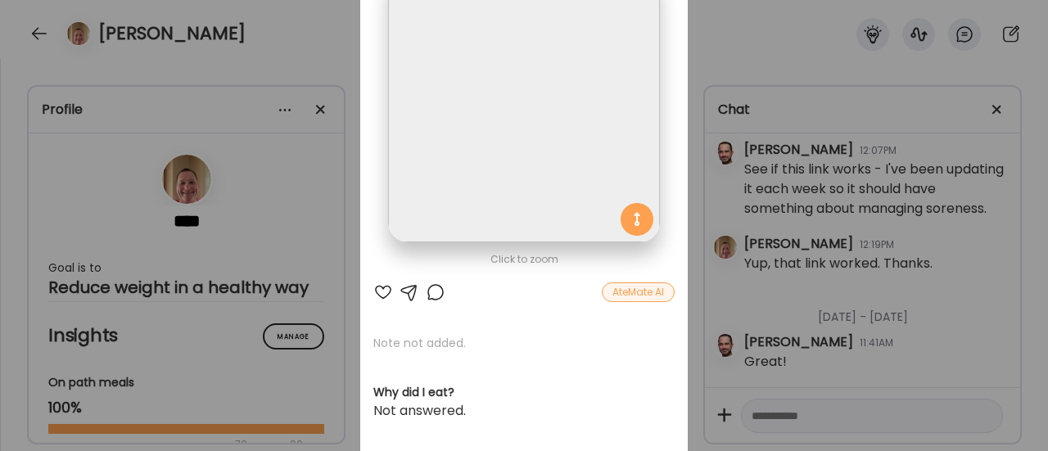
scroll to position [131, 0]
click at [375, 289] on div at bounding box center [383, 293] width 20 height 20
click at [324, 353] on div "Ate Coach Dashboard Wahoo! It’s official Take a moment to set up your Coach Pro…" at bounding box center [524, 225] width 1048 height 451
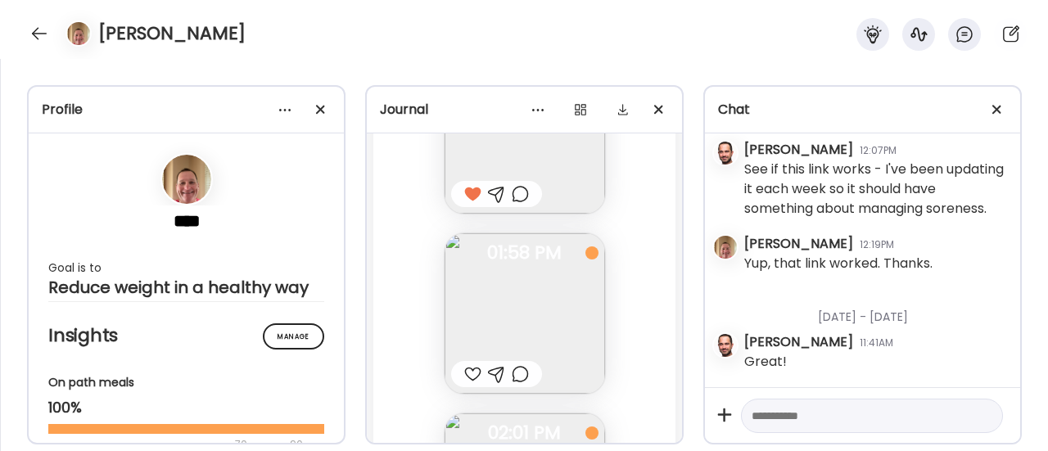
scroll to position [112501, 0]
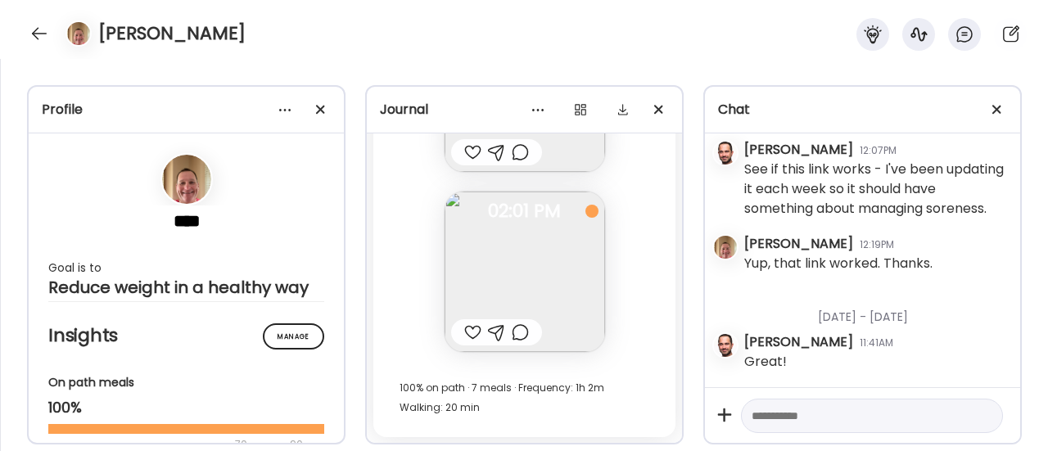
click at [516, 332] on div at bounding box center [520, 333] width 17 height 20
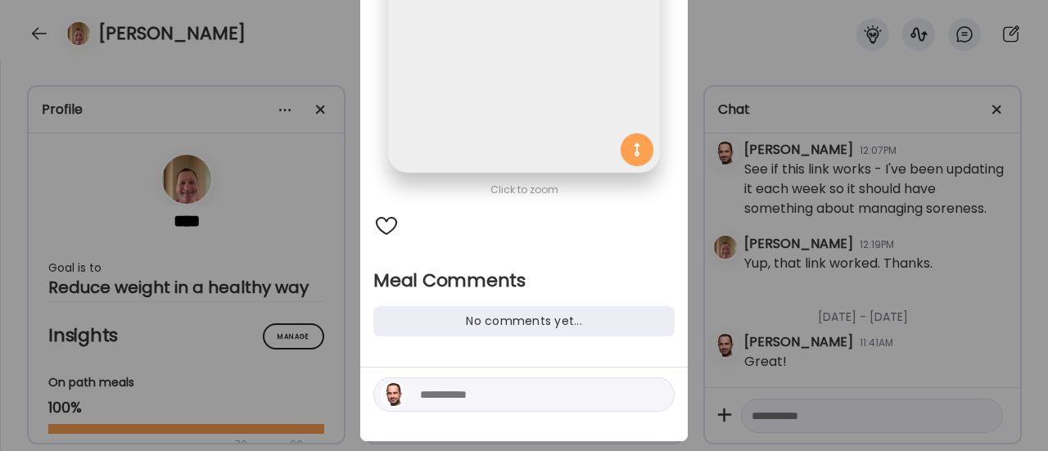
scroll to position [206, 0]
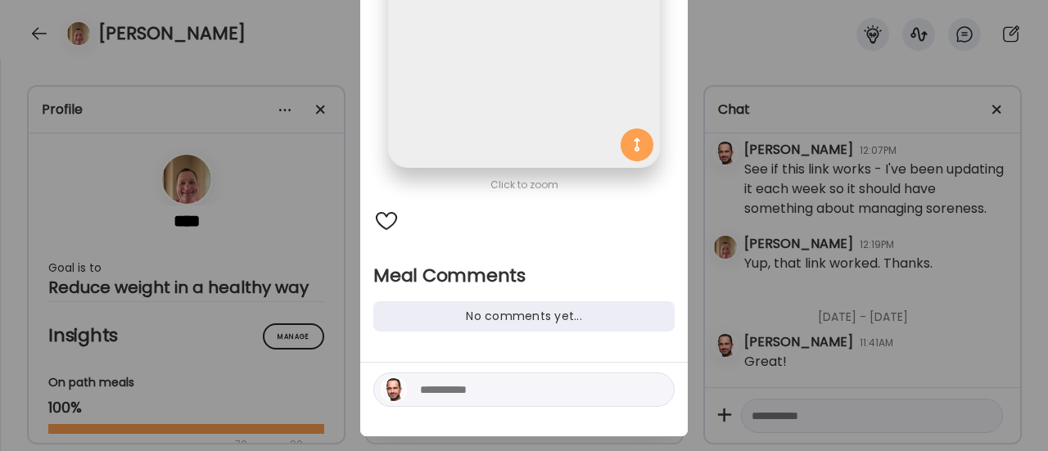
click at [434, 383] on textarea at bounding box center [530, 390] width 221 height 20
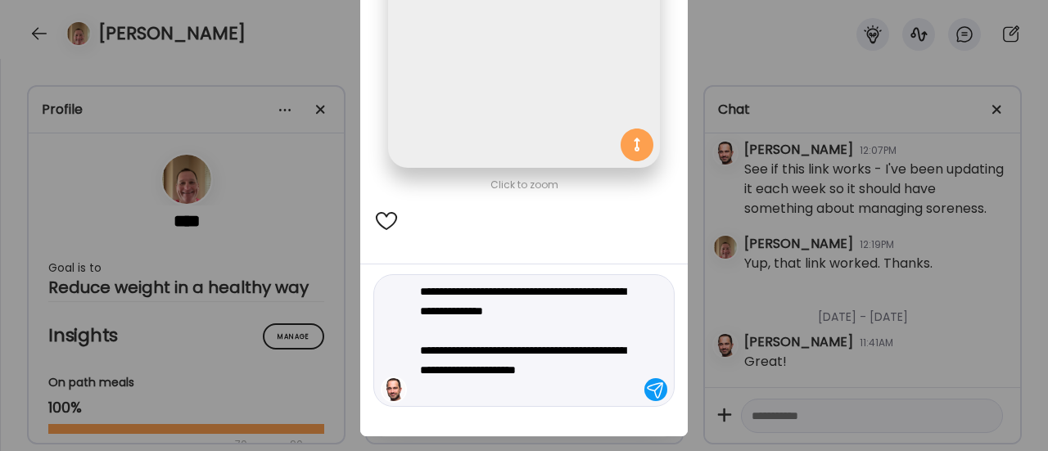
type textarea "**********"
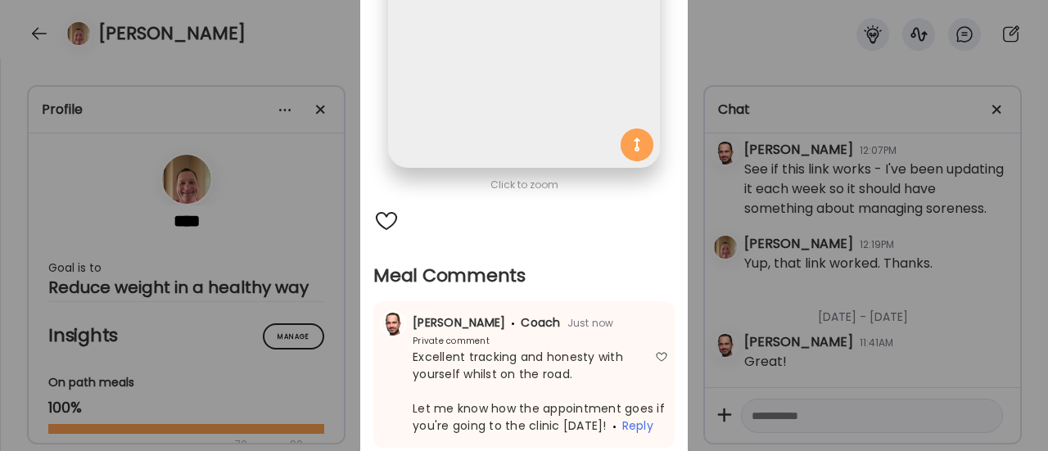
click at [267, 278] on div "Ate Coach Dashboard Wahoo! It’s official Take a moment to set up your Coach Pro…" at bounding box center [524, 225] width 1048 height 451
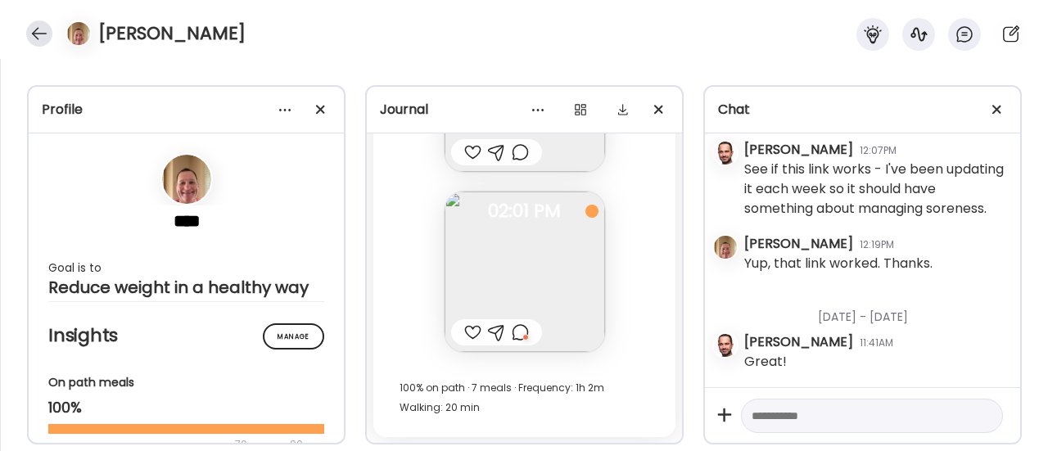
click at [38, 34] on div at bounding box center [39, 33] width 26 height 26
